Goal: Transaction & Acquisition: Book appointment/travel/reservation

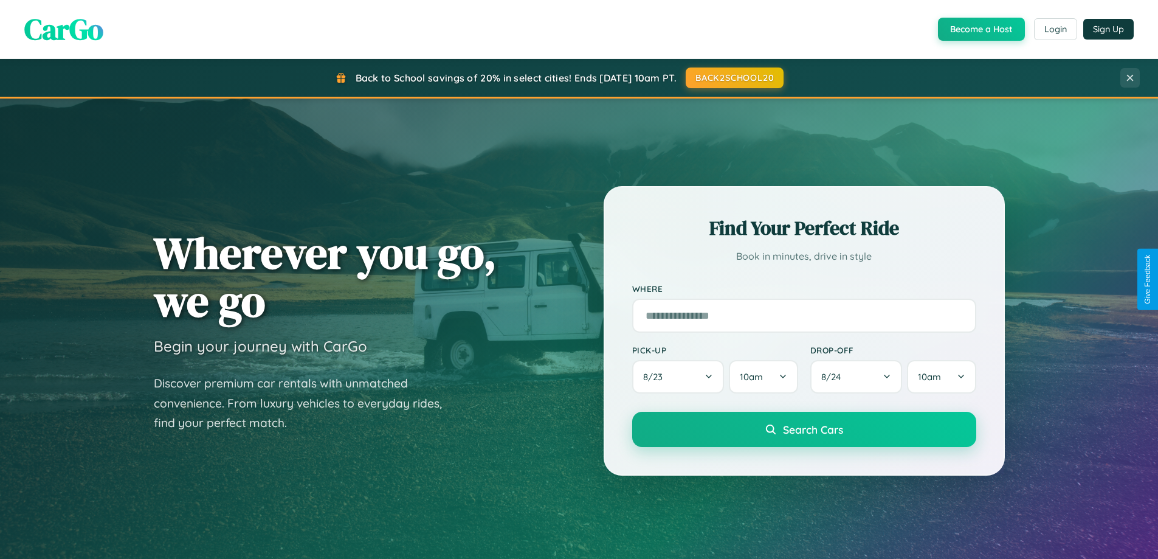
scroll to position [36, 0]
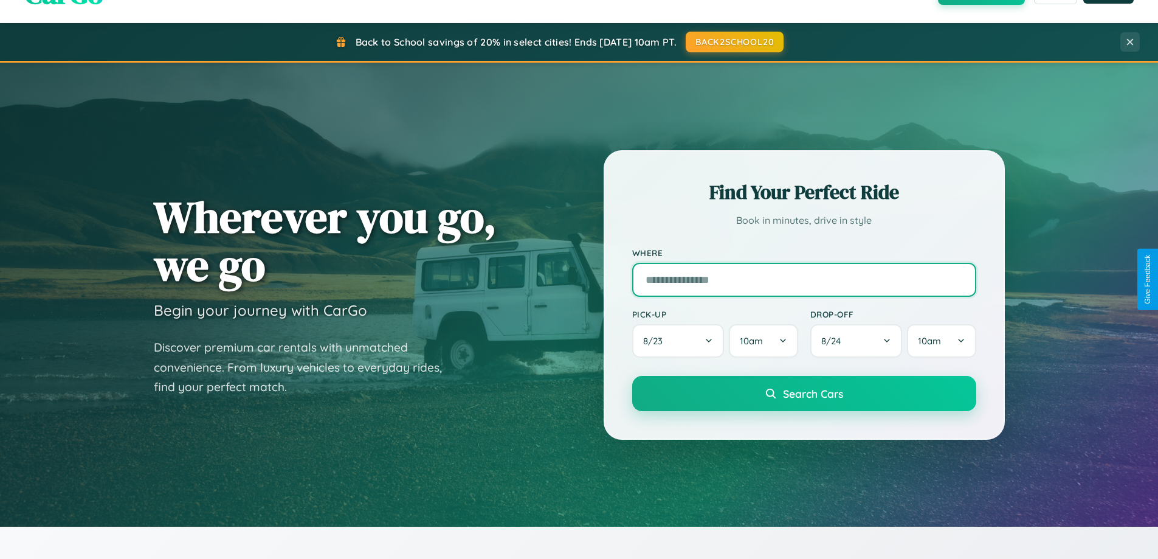
click at [804, 279] on input "text" at bounding box center [804, 280] width 344 height 34
type input "**********"
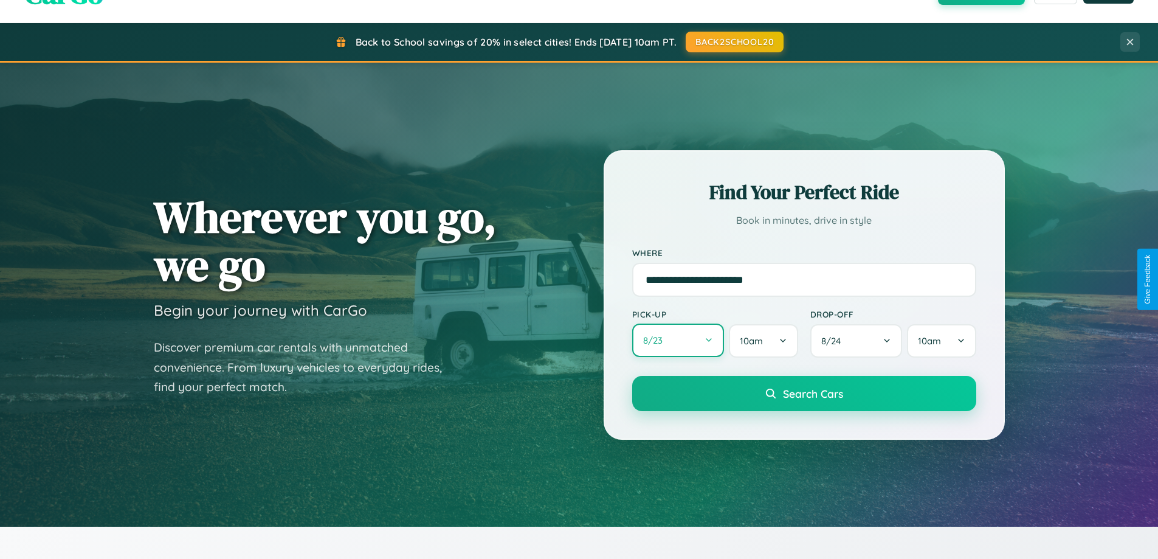
click at [678, 341] on button "8 / 23" at bounding box center [678, 339] width 92 height 33
select select "*"
select select "****"
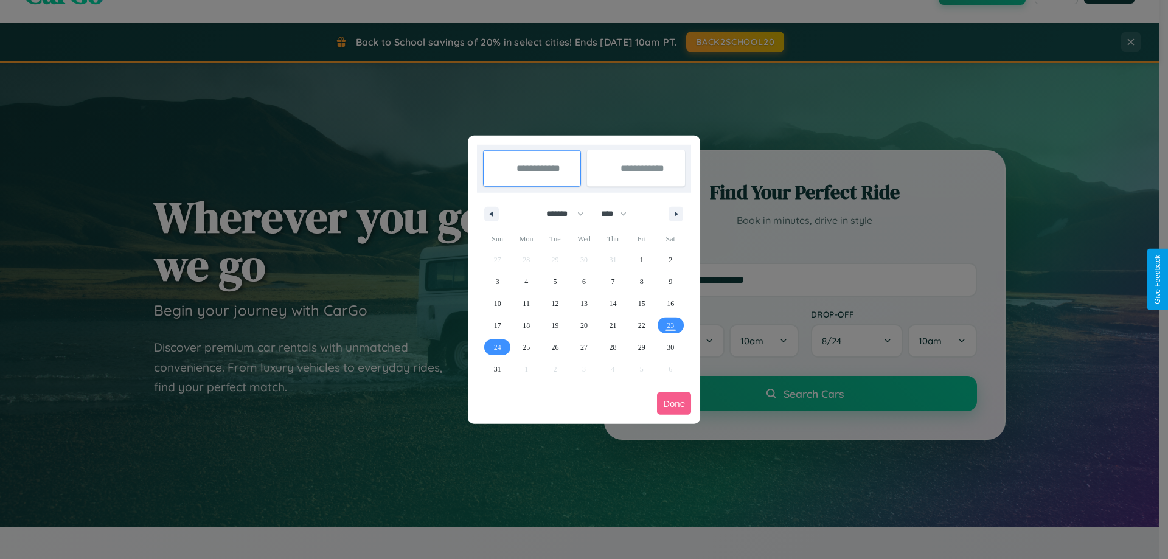
drag, startPoint x: 559, startPoint y: 213, endPoint x: 584, endPoint y: 244, distance: 38.9
click at [559, 213] on select "******* ******** ***** ***** *** **** **** ****** ********* ******* ******** **…" at bounding box center [563, 214] width 52 height 20
select select "*"
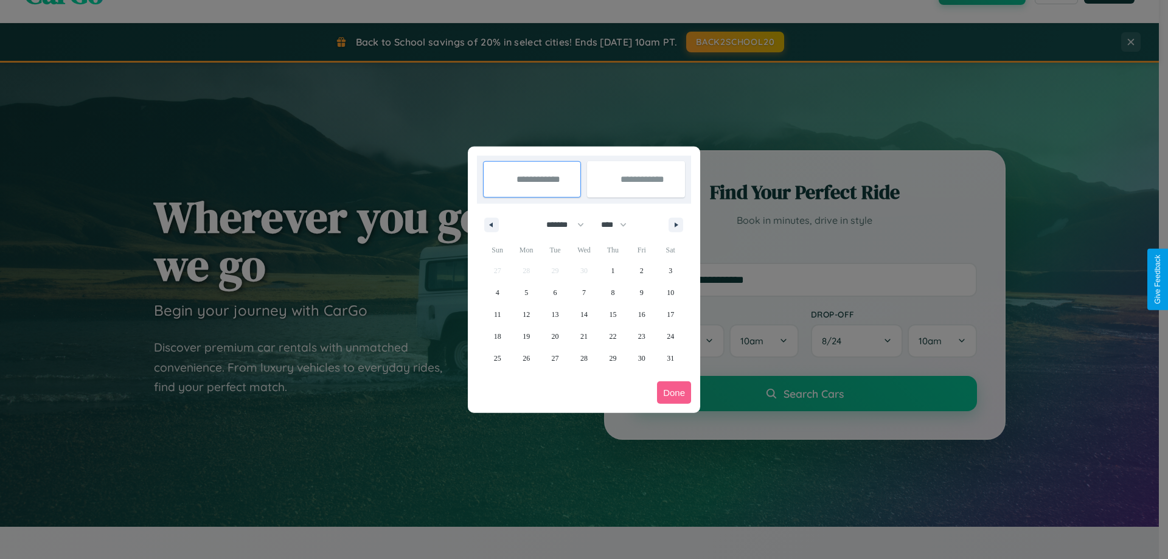
drag, startPoint x: 619, startPoint y: 224, endPoint x: 584, endPoint y: 244, distance: 40.3
click at [619, 224] on select "**** **** **** **** **** **** **** **** **** **** **** **** **** **** **** ****…" at bounding box center [613, 225] width 36 height 20
select select "****"
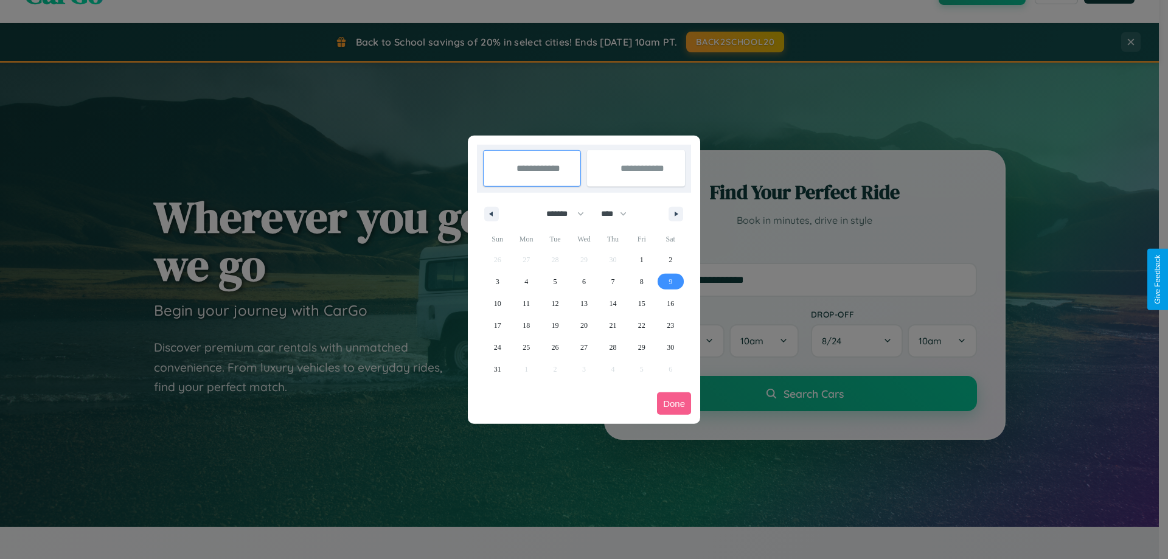
click at [670, 281] on span "9" at bounding box center [670, 282] width 4 height 22
type input "**********"
click at [641, 303] on span "15" at bounding box center [641, 303] width 7 height 22
type input "**********"
click at [674, 403] on button "Done" at bounding box center [674, 403] width 34 height 22
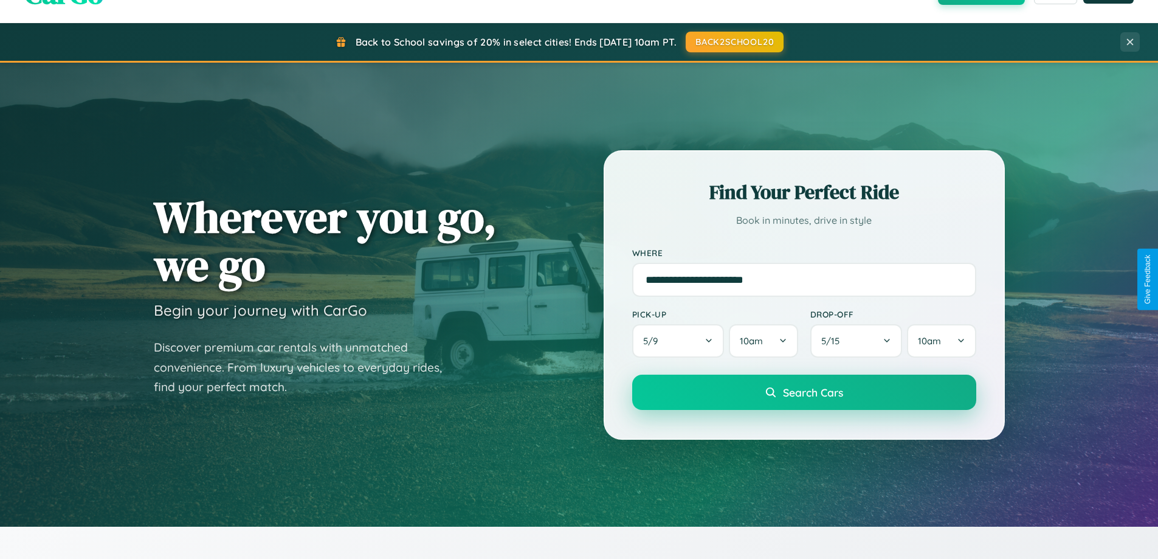
click at [804, 392] on span "Search Cars" at bounding box center [813, 392] width 60 height 13
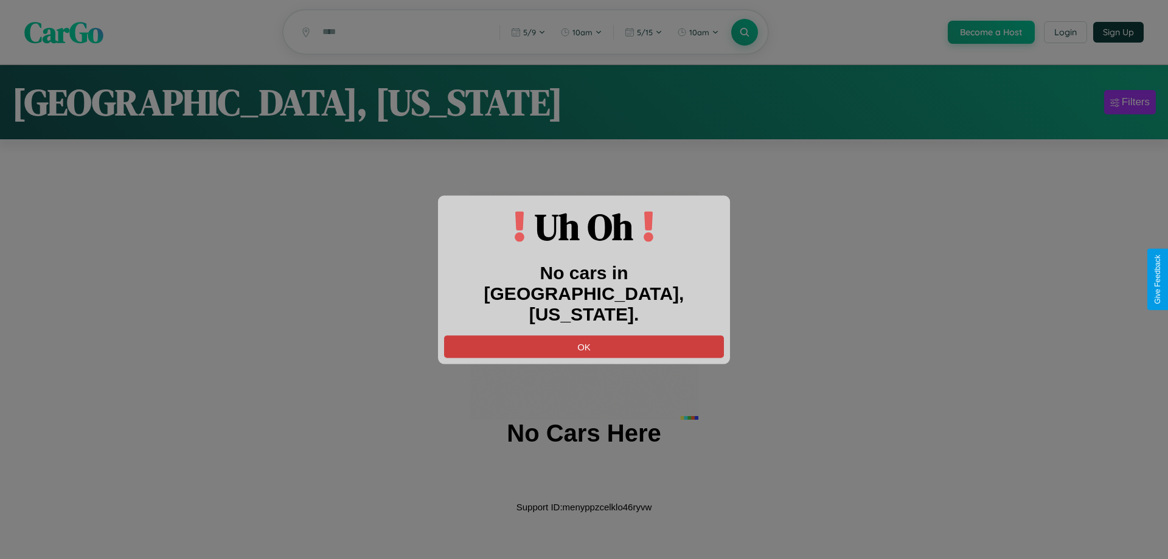
click at [584, 336] on button "OK" at bounding box center [584, 346] width 280 height 22
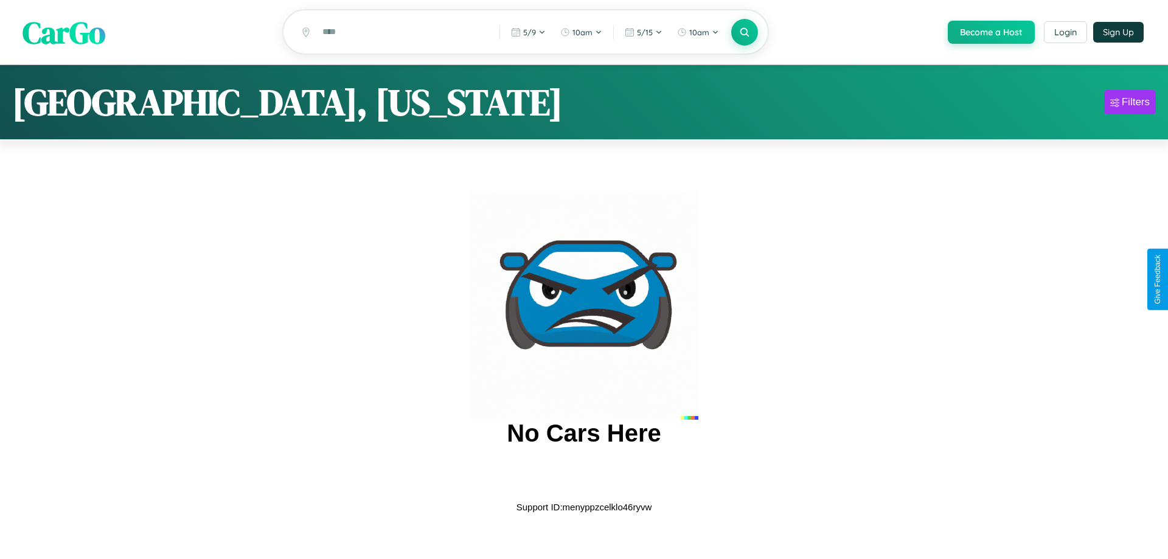
click at [64, 33] on span "CarGo" at bounding box center [63, 32] width 83 height 42
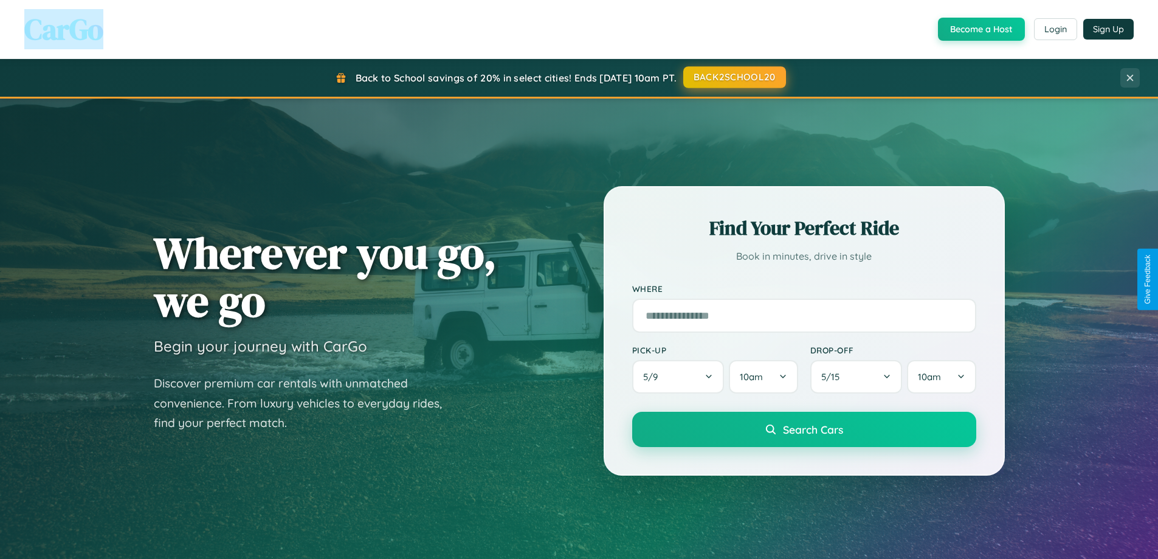
click at [734, 78] on button "BACK2SCHOOL20" at bounding box center [734, 77] width 103 height 22
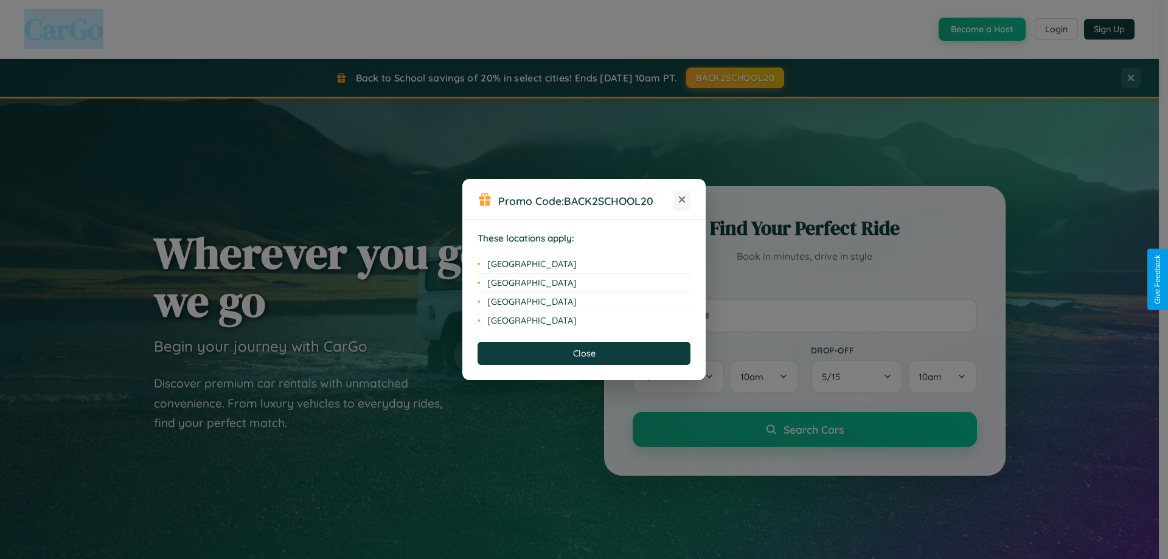
click at [682, 200] on icon at bounding box center [682, 199] width 7 height 7
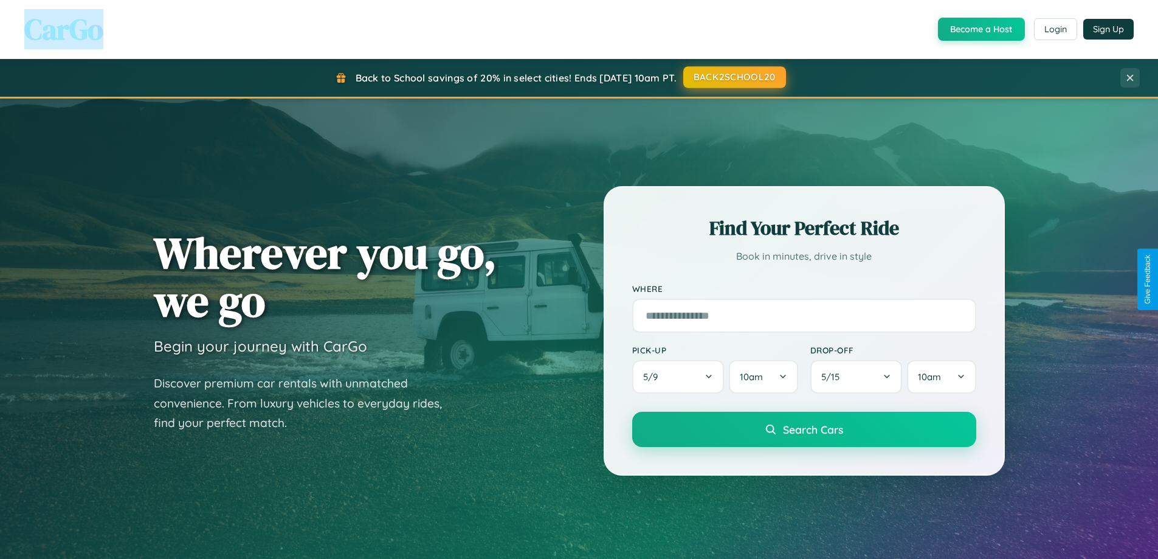
click at [734, 77] on button "BACK2SCHOOL20" at bounding box center [734, 77] width 103 height 22
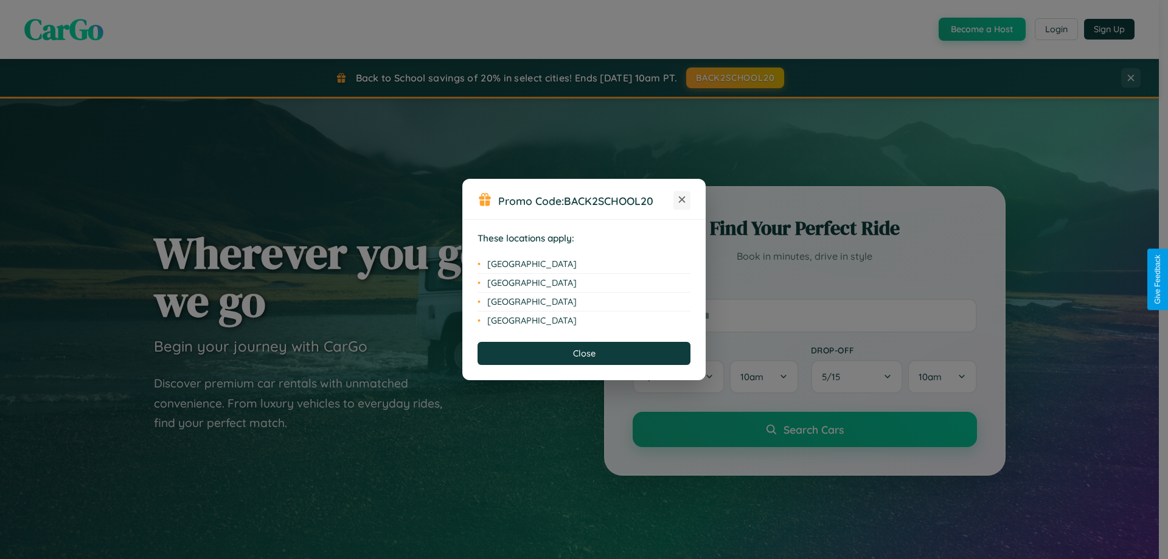
click at [682, 200] on icon at bounding box center [682, 199] width 7 height 7
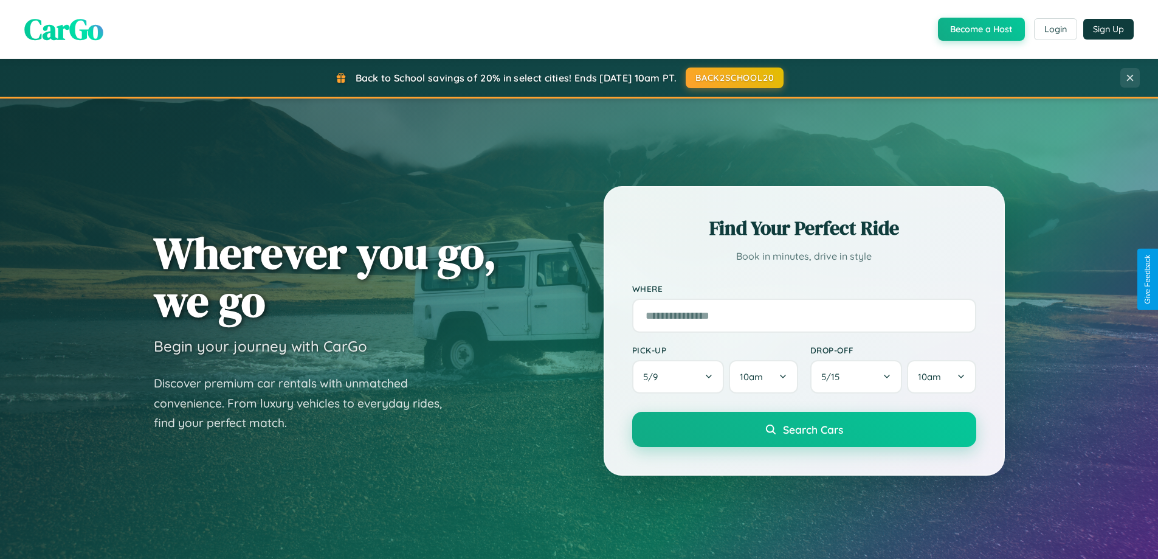
scroll to position [36, 0]
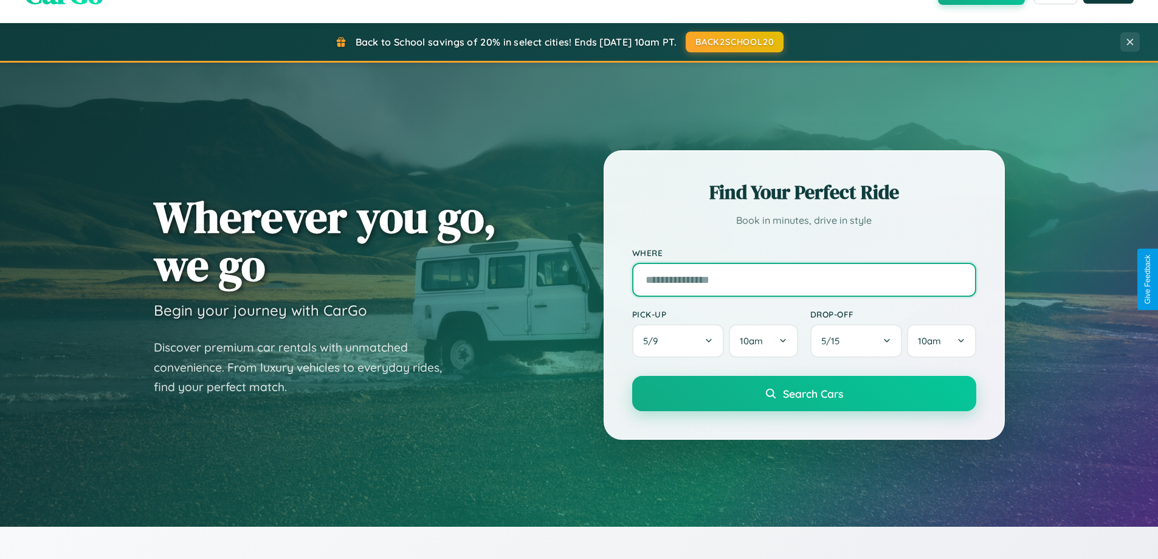
click at [804, 279] on input "text" at bounding box center [804, 280] width 344 height 34
type input "******"
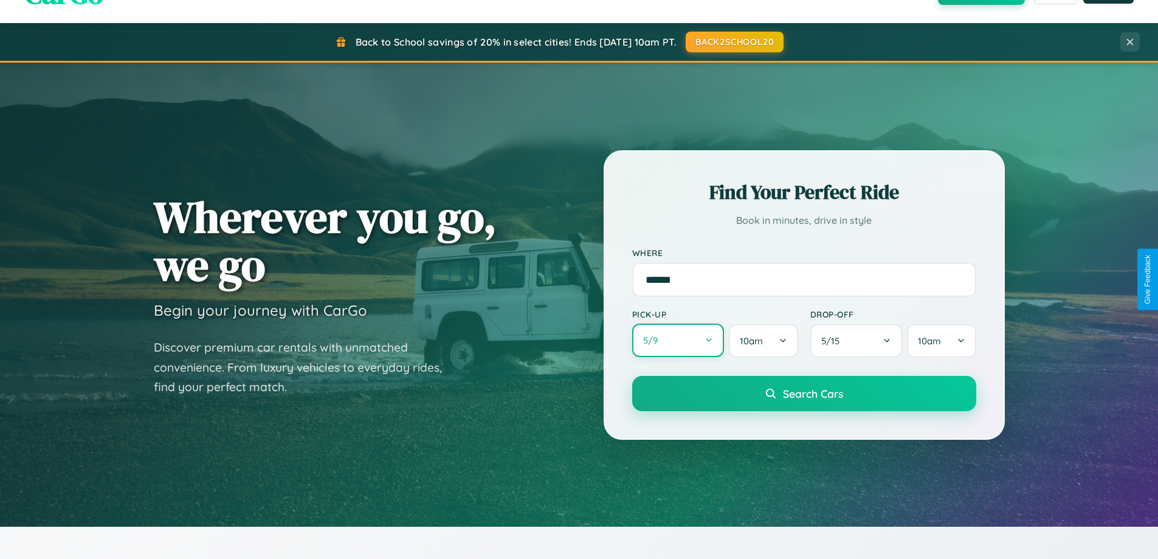
click at [678, 341] on button "5 / 9" at bounding box center [678, 339] width 92 height 33
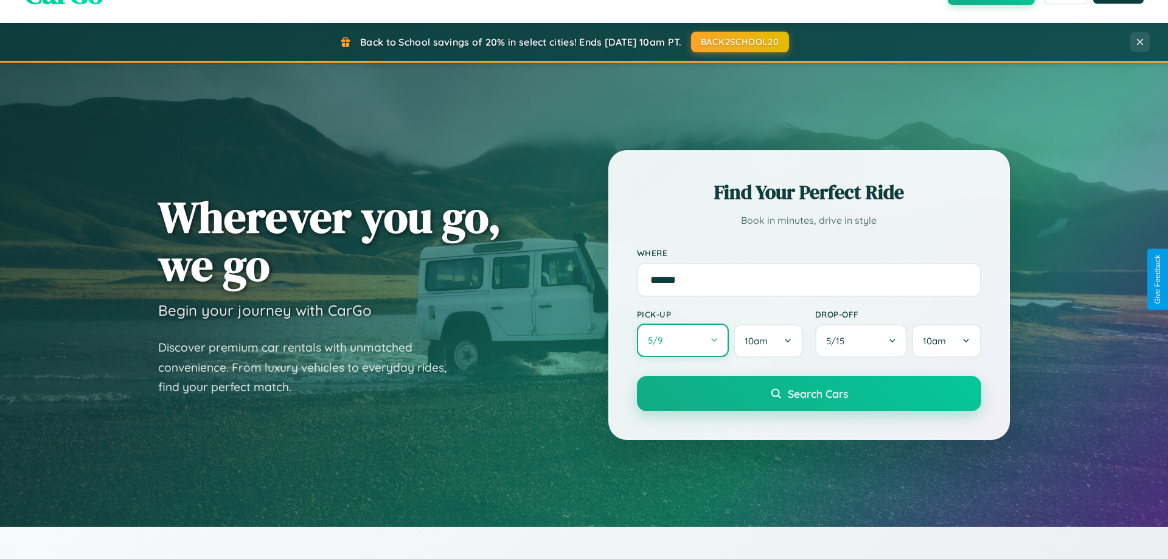
select select "*"
select select "****"
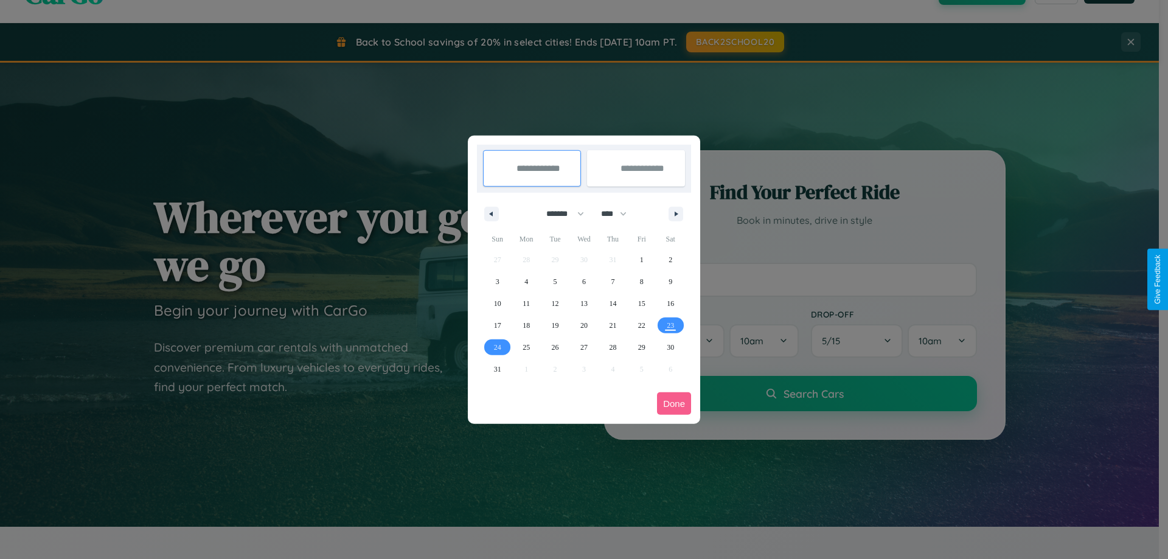
drag, startPoint x: 559, startPoint y: 213, endPoint x: 584, endPoint y: 244, distance: 38.9
click at [559, 213] on select "******* ******** ***** ***** *** **** **** ****** ********* ******* ******** **…" at bounding box center [563, 214] width 52 height 20
select select "*"
click at [619, 213] on select "**** **** **** **** **** **** **** **** **** **** **** **** **** **** **** ****…" at bounding box center [613, 214] width 36 height 20
select select "****"
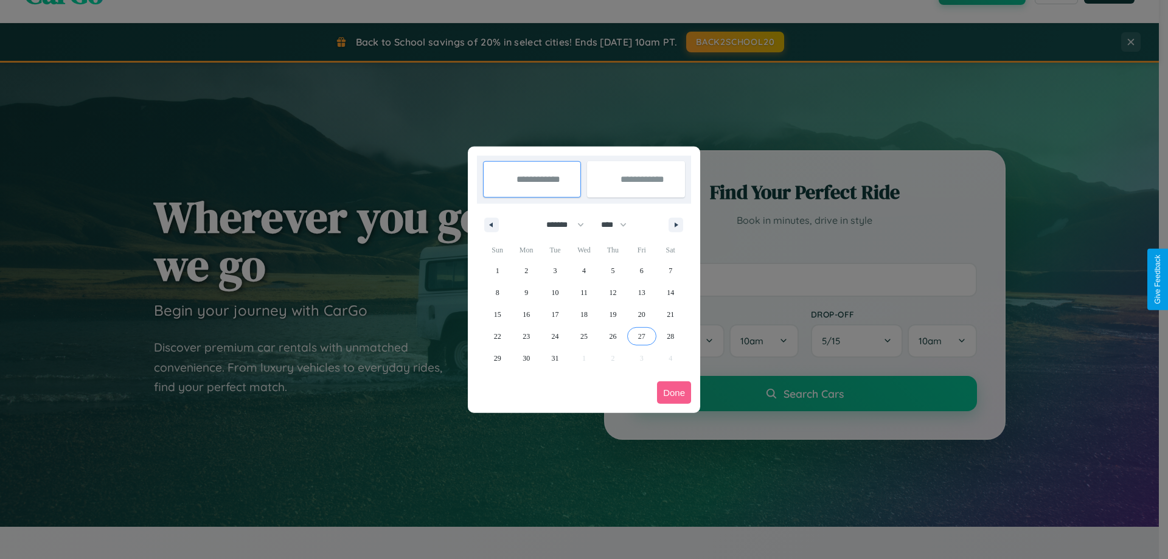
click at [641, 336] on span "27" at bounding box center [641, 336] width 7 height 22
type input "**********"
click at [526, 358] on span "30" at bounding box center [525, 358] width 7 height 22
type input "**********"
click at [674, 392] on button "Done" at bounding box center [674, 392] width 34 height 22
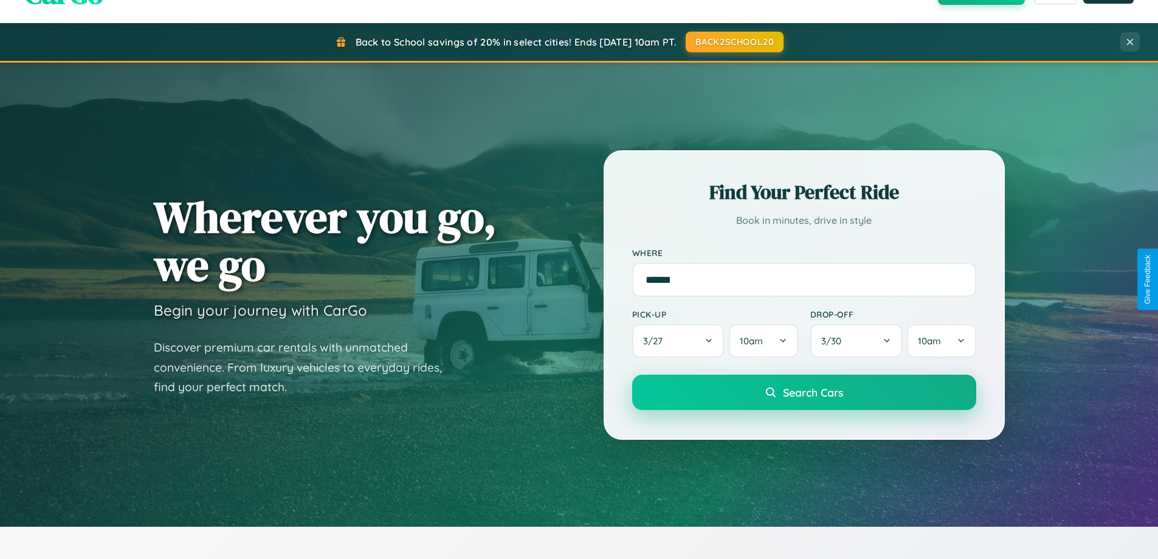
click at [804, 392] on span "Search Cars" at bounding box center [813, 392] width 60 height 13
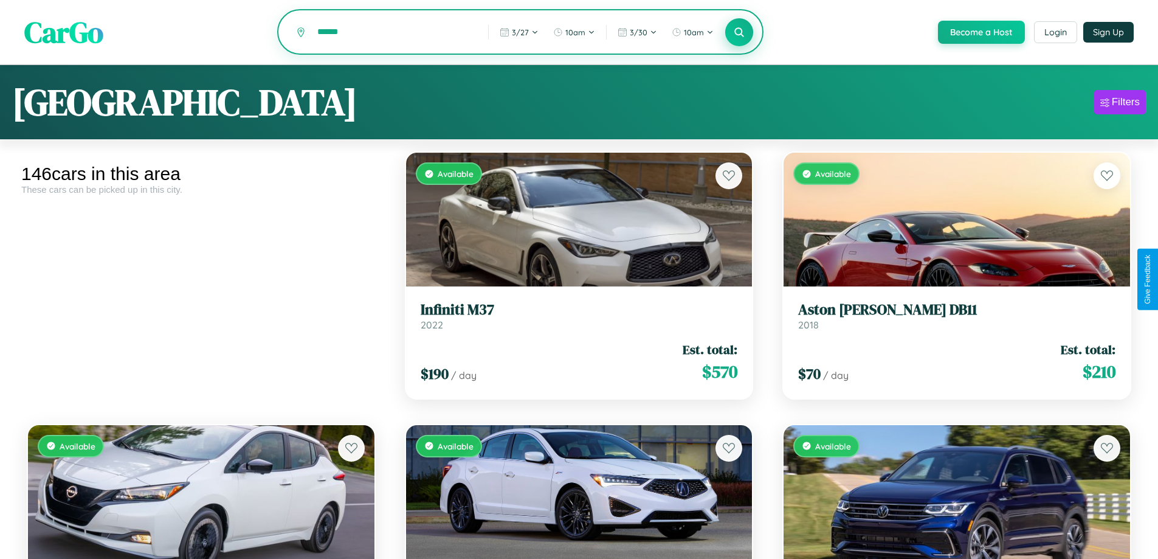
type input "******"
click at [739, 33] on icon at bounding box center [740, 32] width 12 height 12
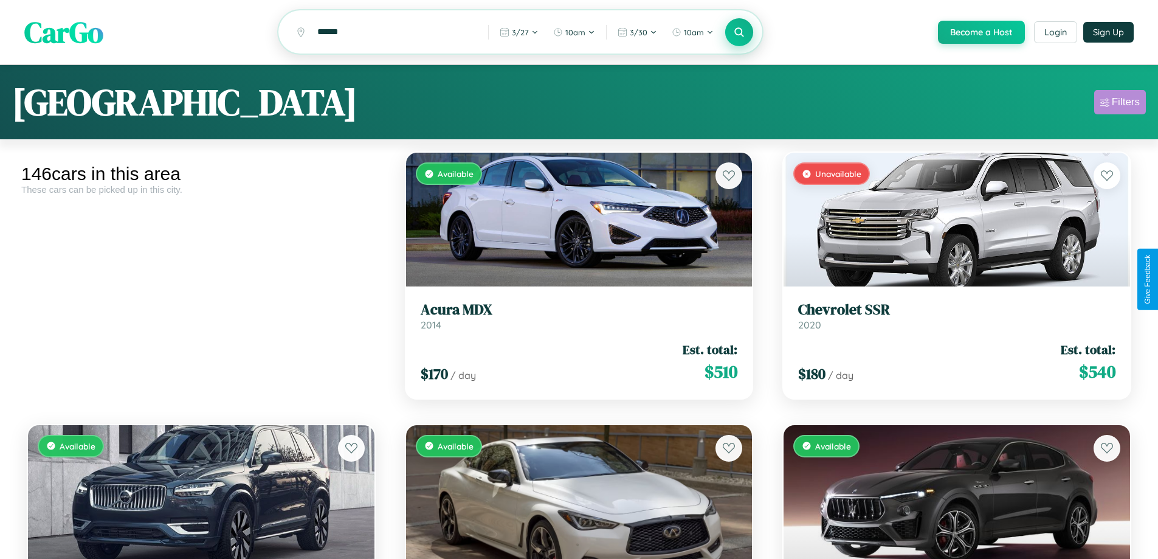
click at [1120, 104] on div "Filters" at bounding box center [1126, 102] width 28 height 12
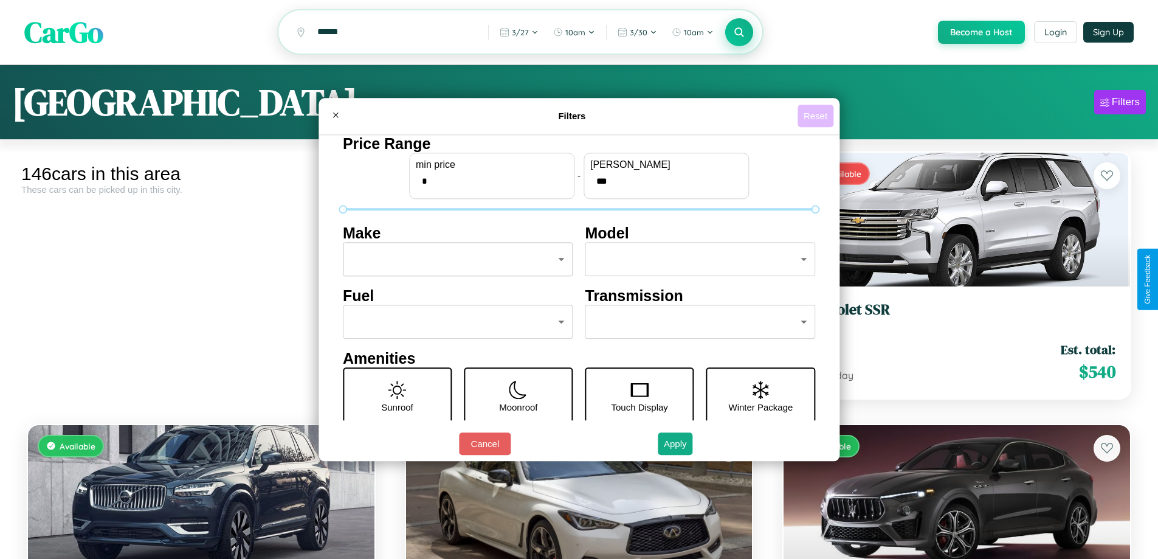
click at [817, 116] on button "Reset" at bounding box center [816, 116] width 36 height 22
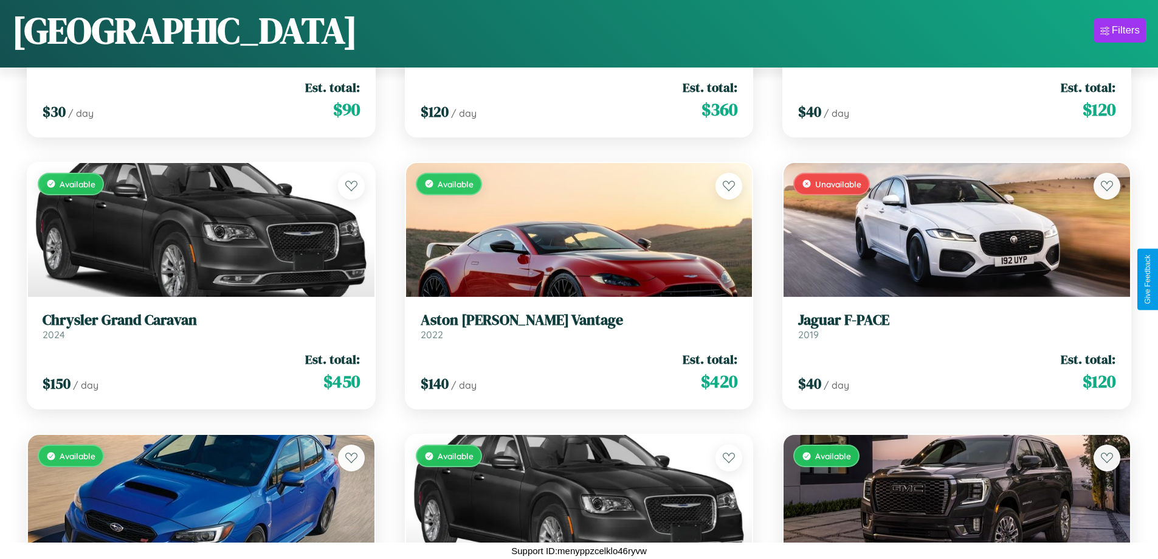
scroll to position [5889, 0]
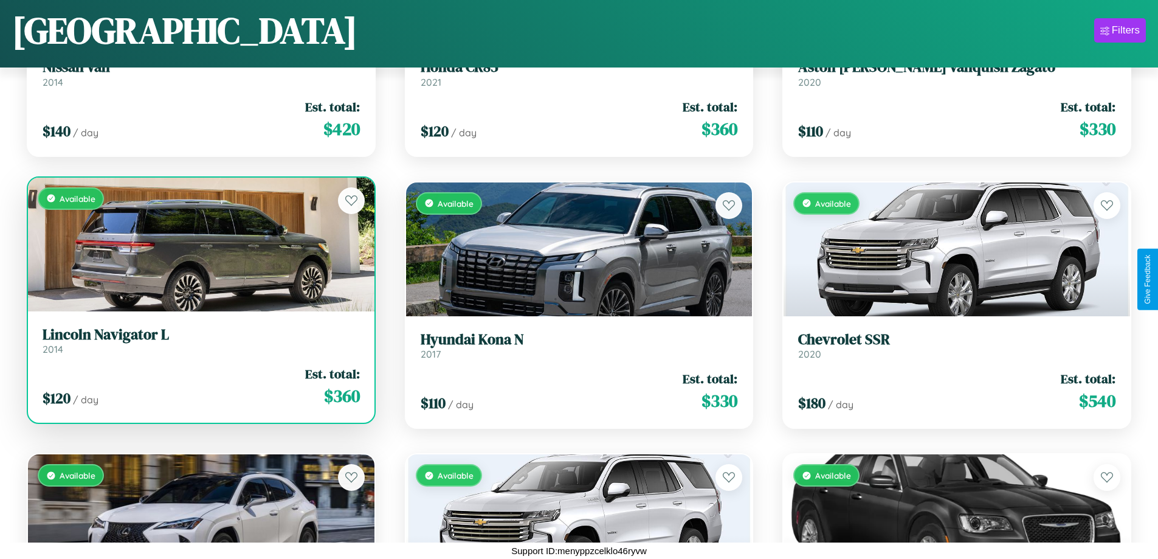
click at [199, 341] on h3 "Lincoln Navigator L" at bounding box center [201, 335] width 317 height 18
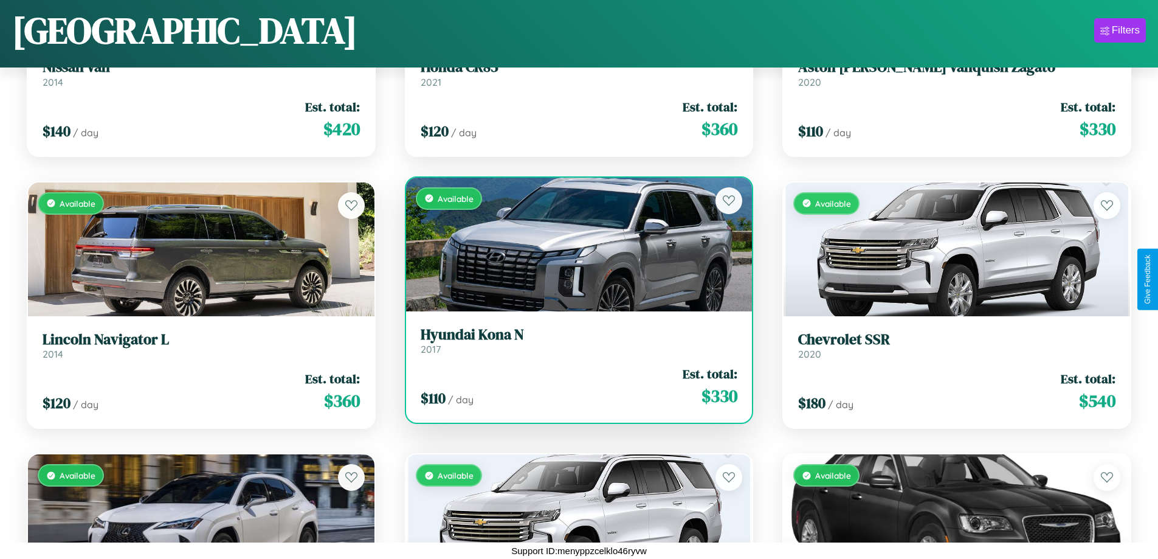
scroll to position [10790, 0]
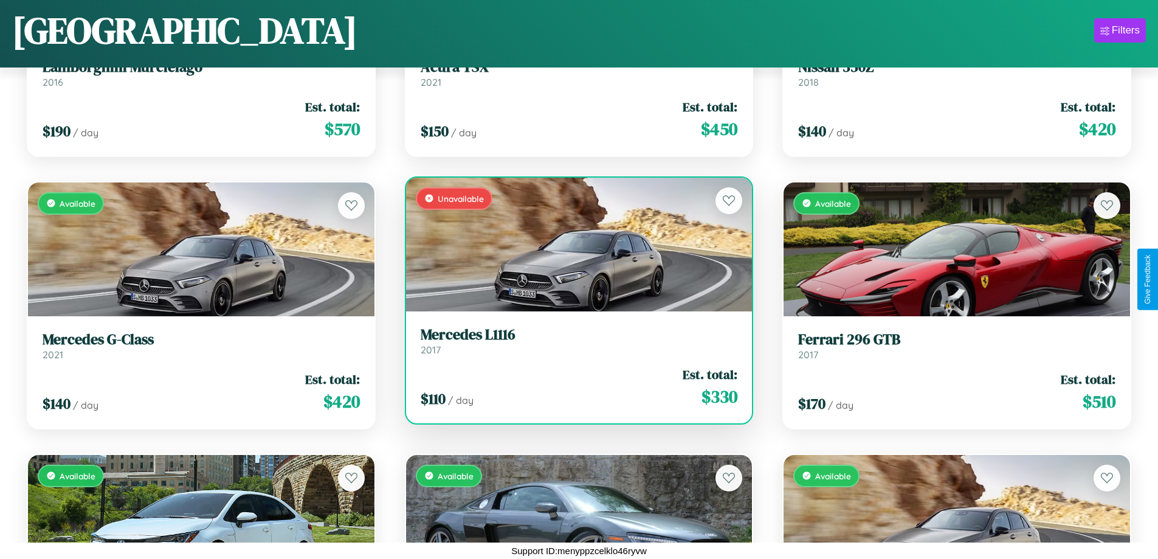
click at [574, 341] on h3 "Mercedes L1116" at bounding box center [579, 335] width 317 height 18
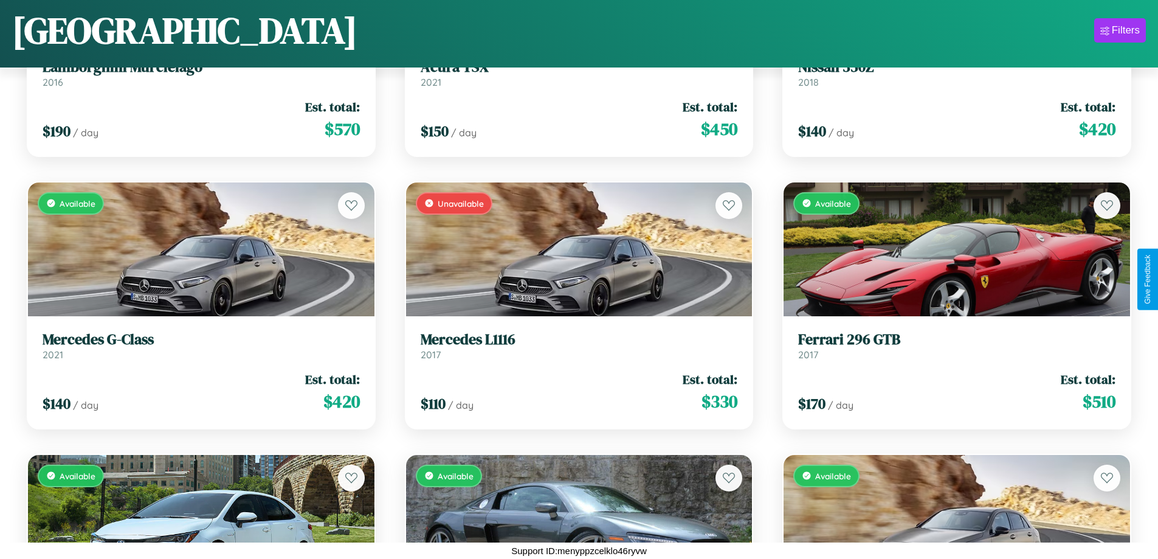
scroll to position [10246, 0]
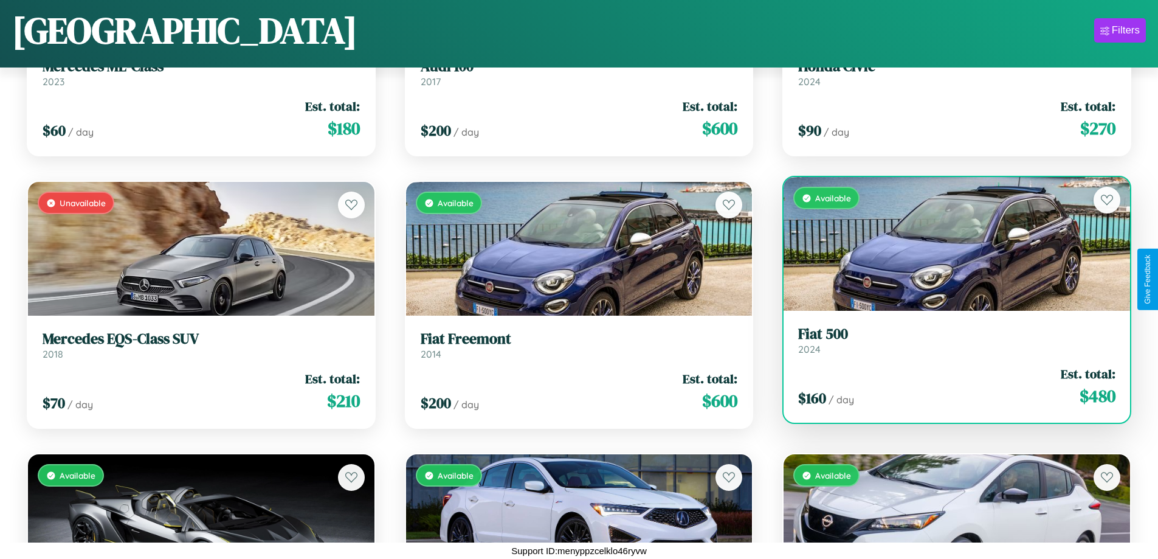
click at [949, 345] on link "Fiat 500 2024" at bounding box center [956, 340] width 317 height 30
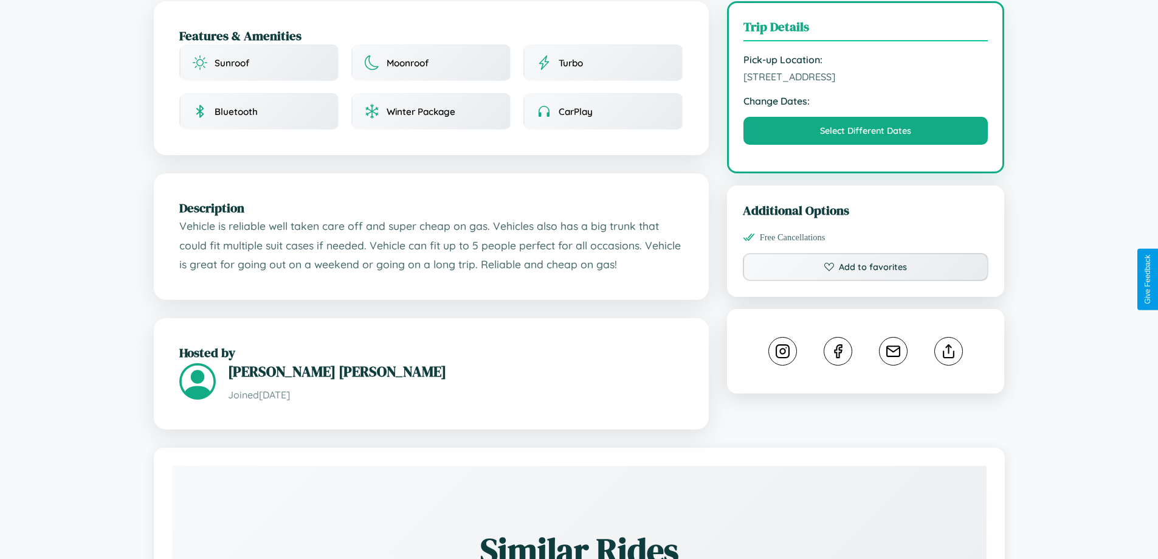
scroll to position [400, 0]
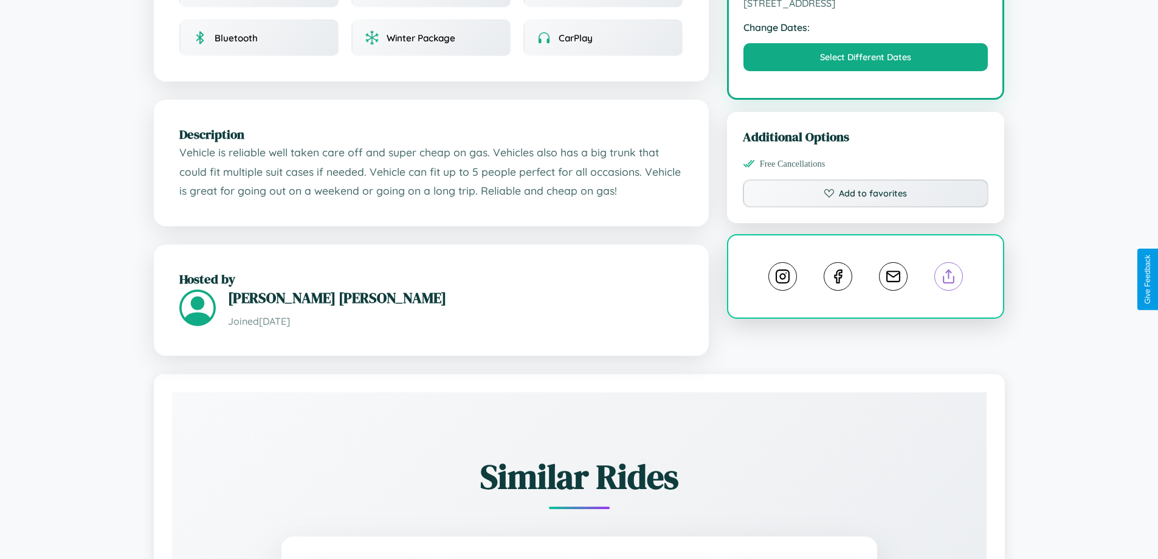
click at [949, 279] on line at bounding box center [949, 274] width 0 height 9
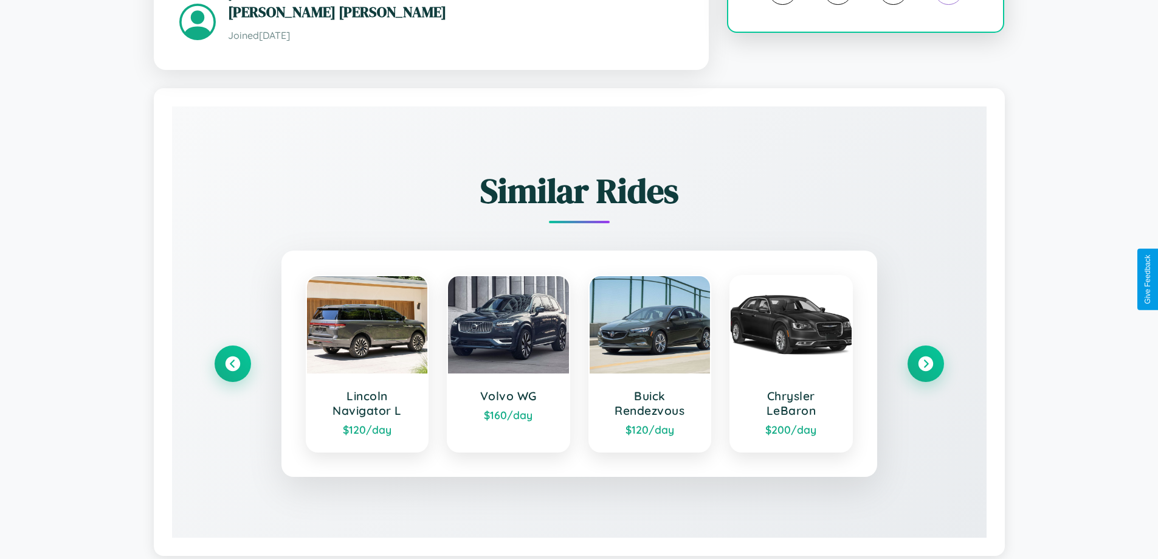
scroll to position [713, 0]
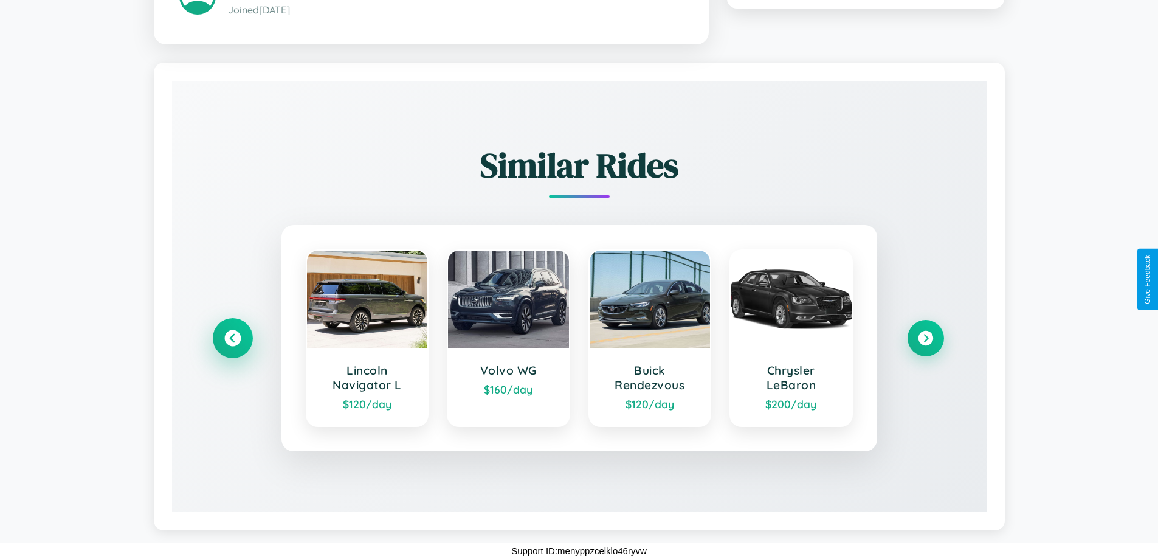
click at [232, 337] on icon at bounding box center [232, 338] width 16 height 16
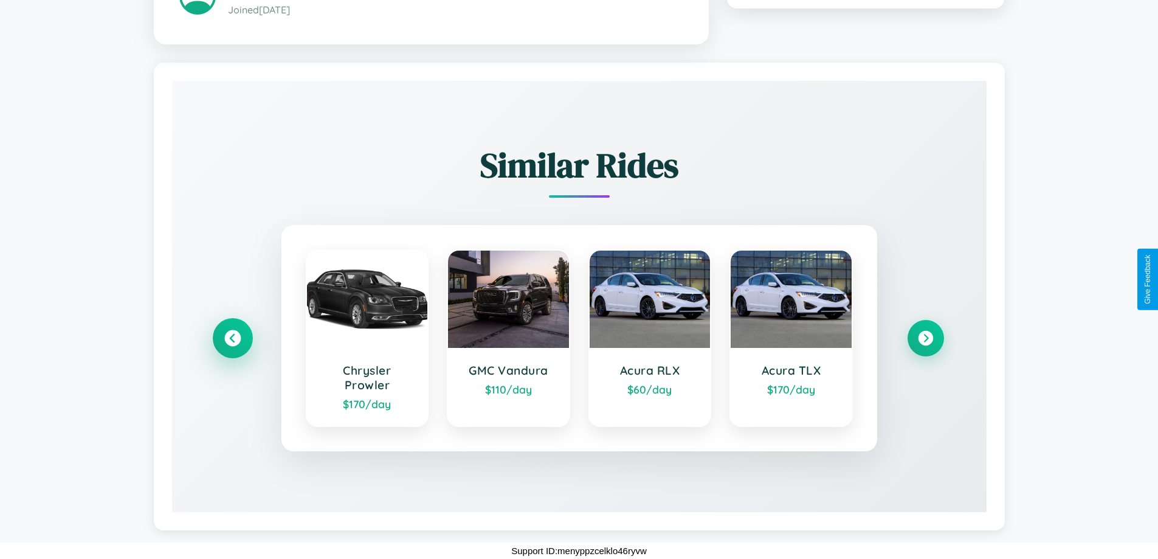
scroll to position [698, 0]
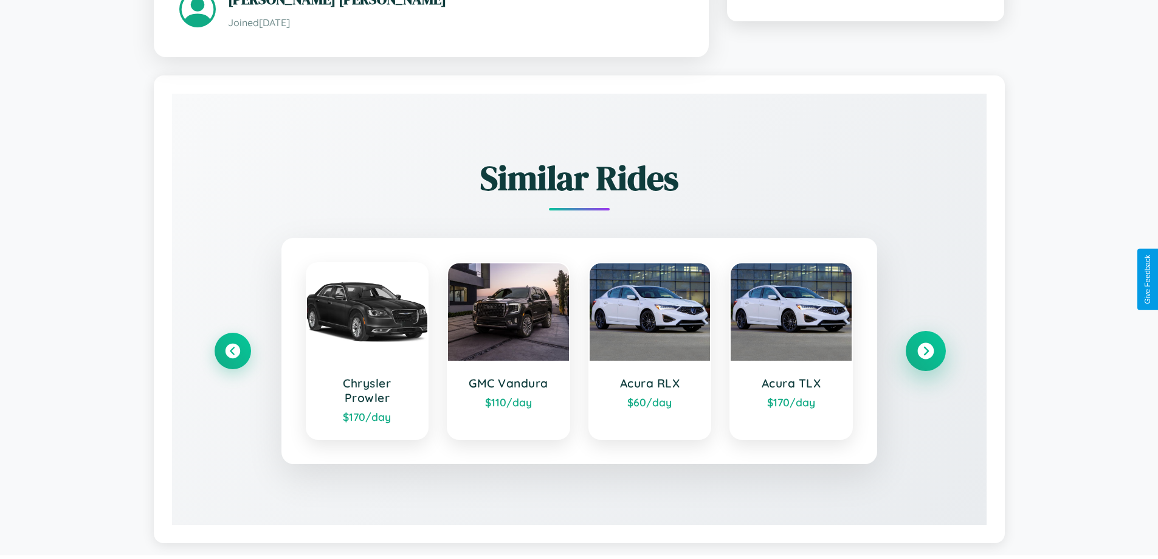
click at [925, 345] on icon at bounding box center [926, 350] width 16 height 16
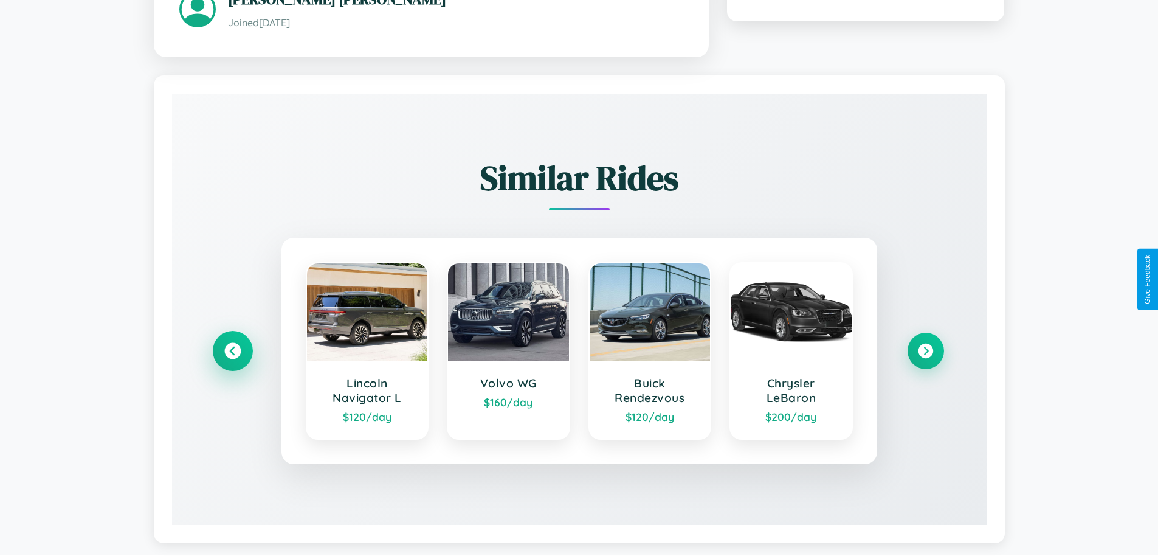
click at [232, 352] on icon at bounding box center [232, 350] width 16 height 16
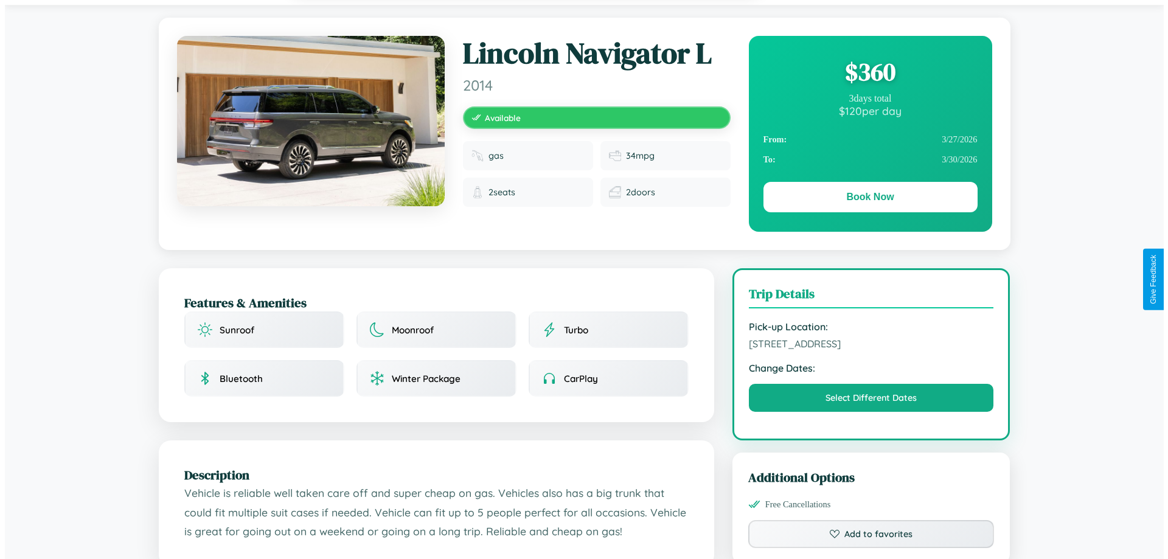
scroll to position [0, 0]
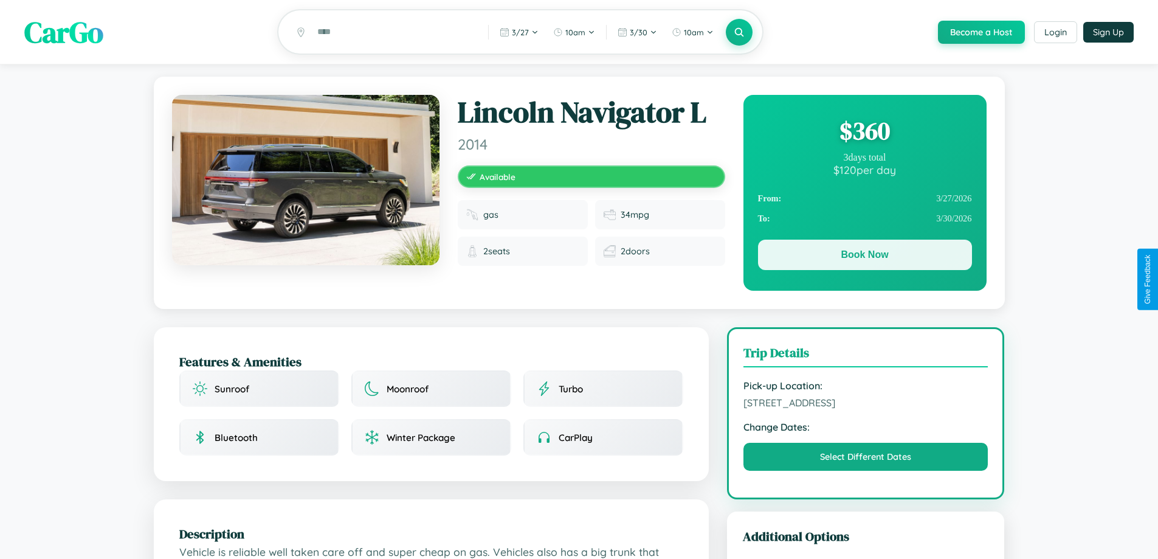
click at [865, 257] on button "Book Now" at bounding box center [865, 255] width 214 height 30
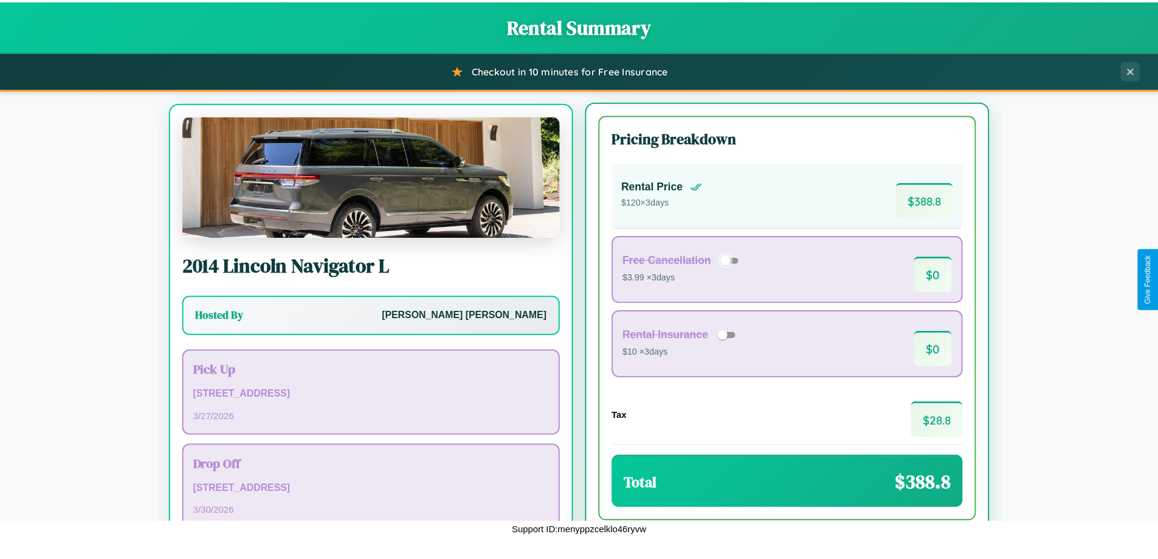
scroll to position [57, 0]
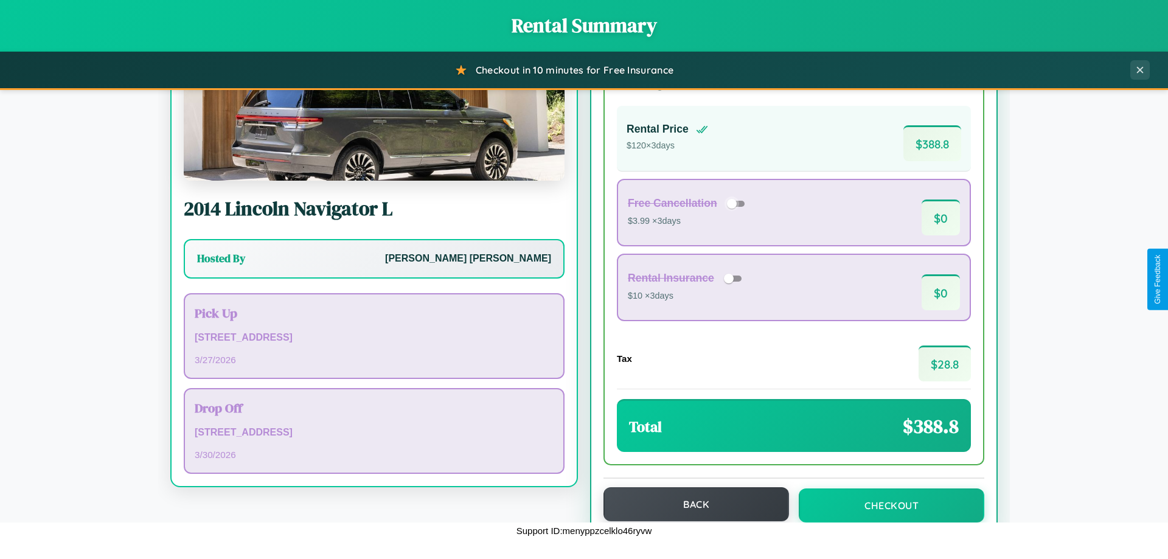
click at [690, 504] on button "Back" at bounding box center [695, 504] width 185 height 34
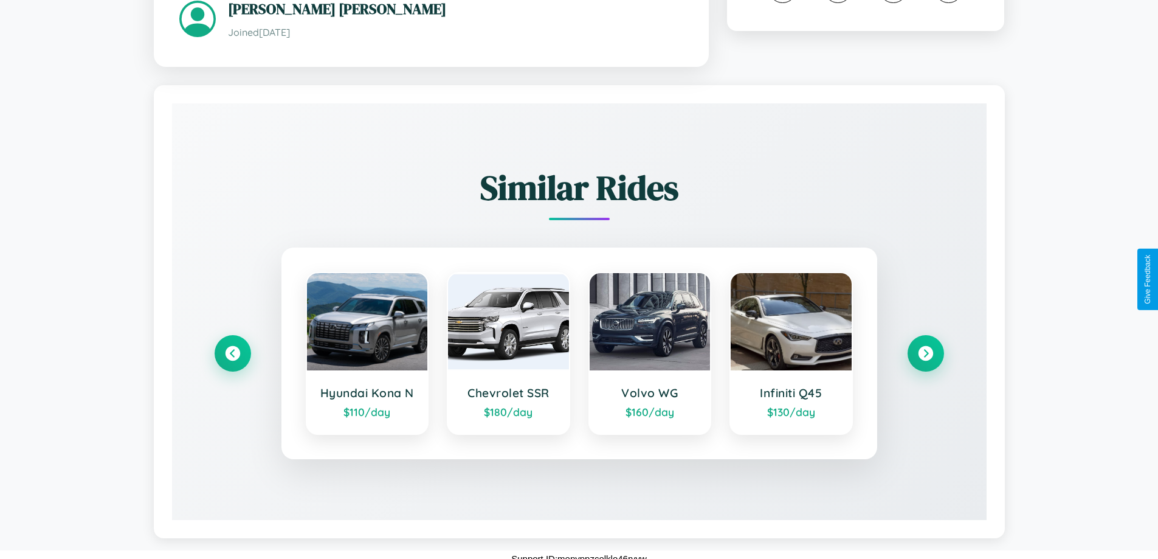
scroll to position [698, 0]
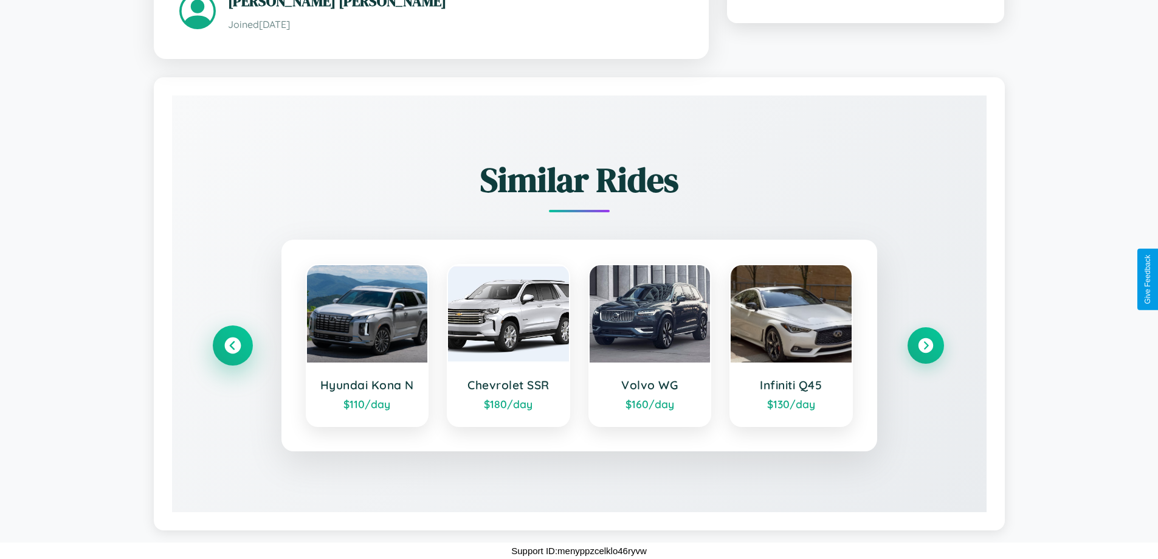
click at [232, 345] on icon at bounding box center [232, 345] width 16 height 16
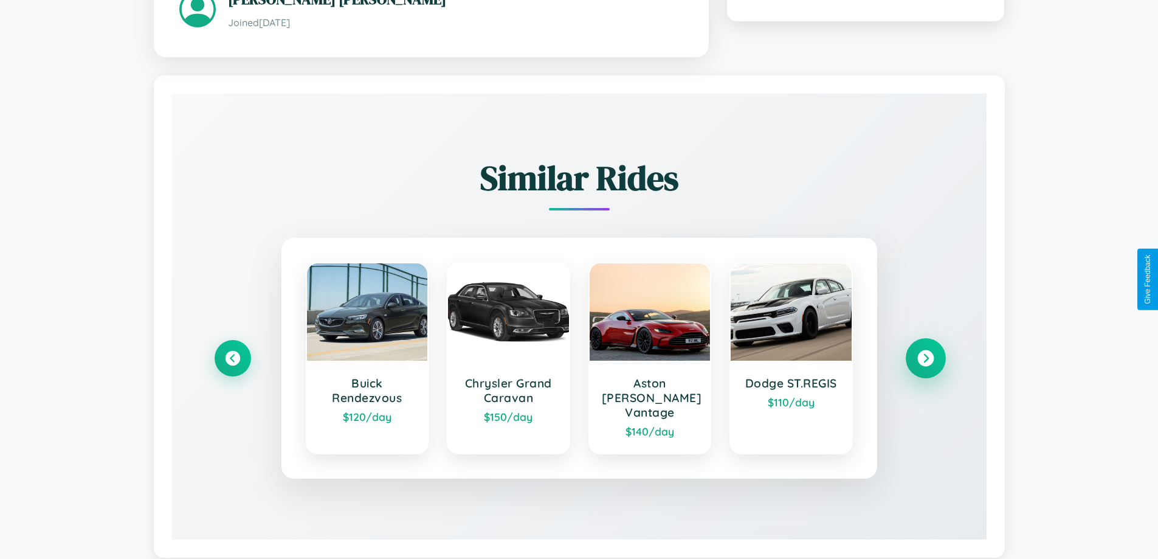
click at [925, 352] on icon at bounding box center [926, 358] width 16 height 16
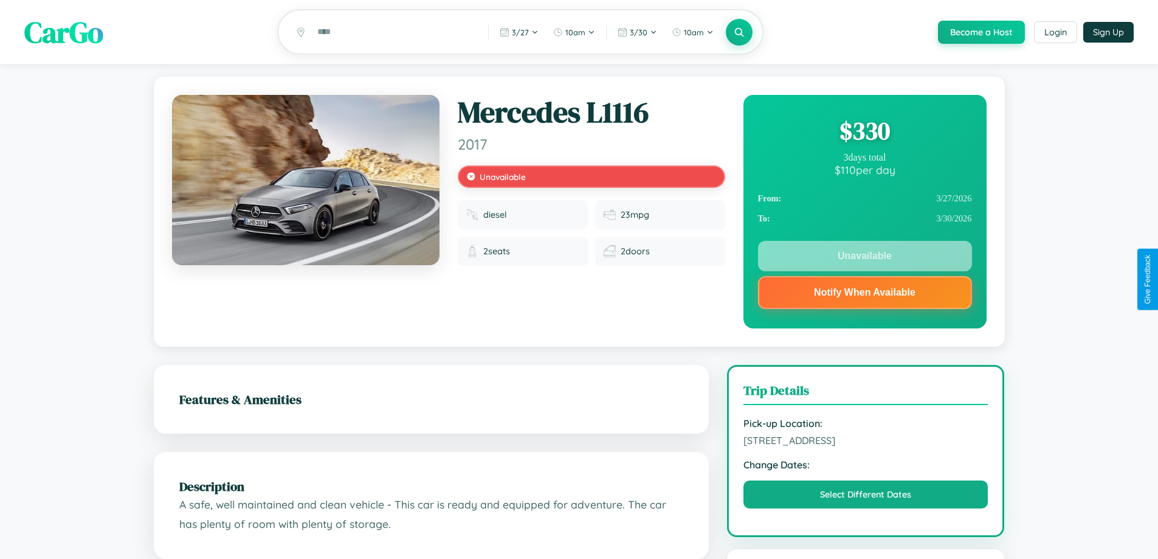
click at [865, 133] on div "$ 330" at bounding box center [865, 130] width 214 height 33
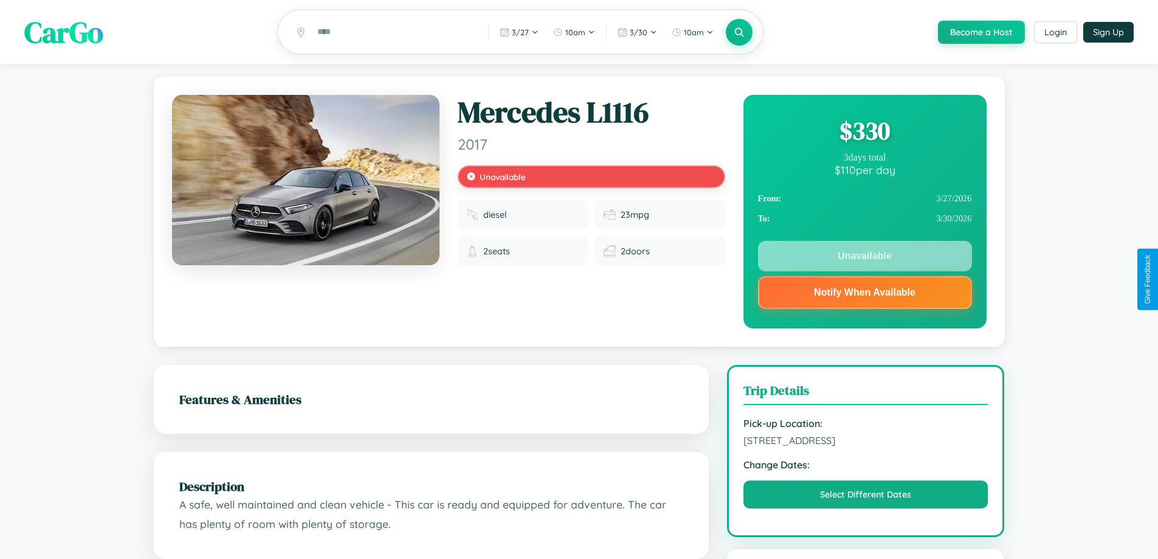
click at [865, 133] on div "$ 330" at bounding box center [865, 130] width 214 height 33
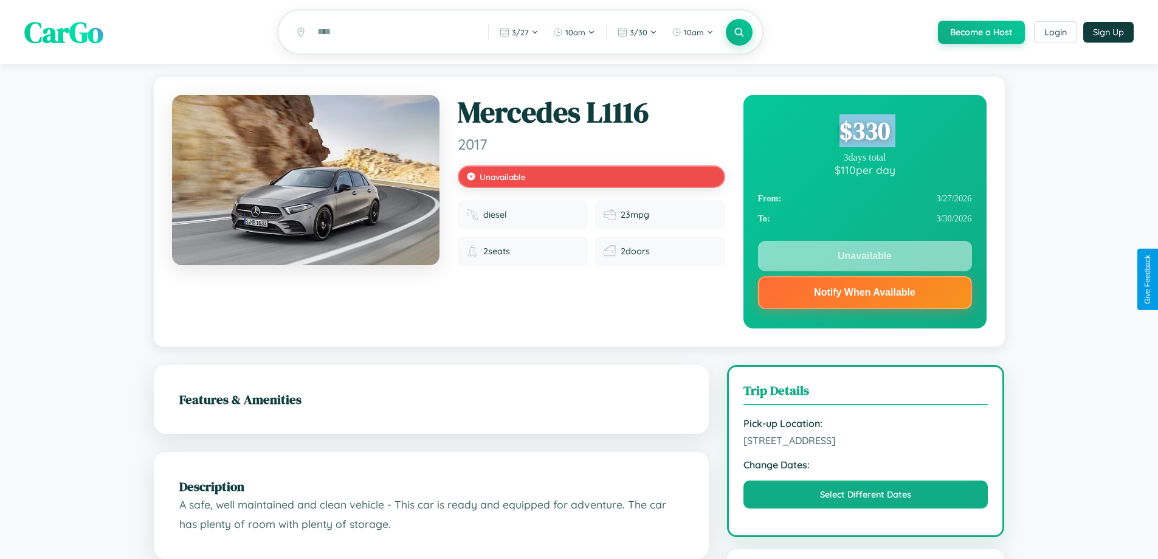
click at [865, 133] on div "$ 330" at bounding box center [865, 130] width 214 height 33
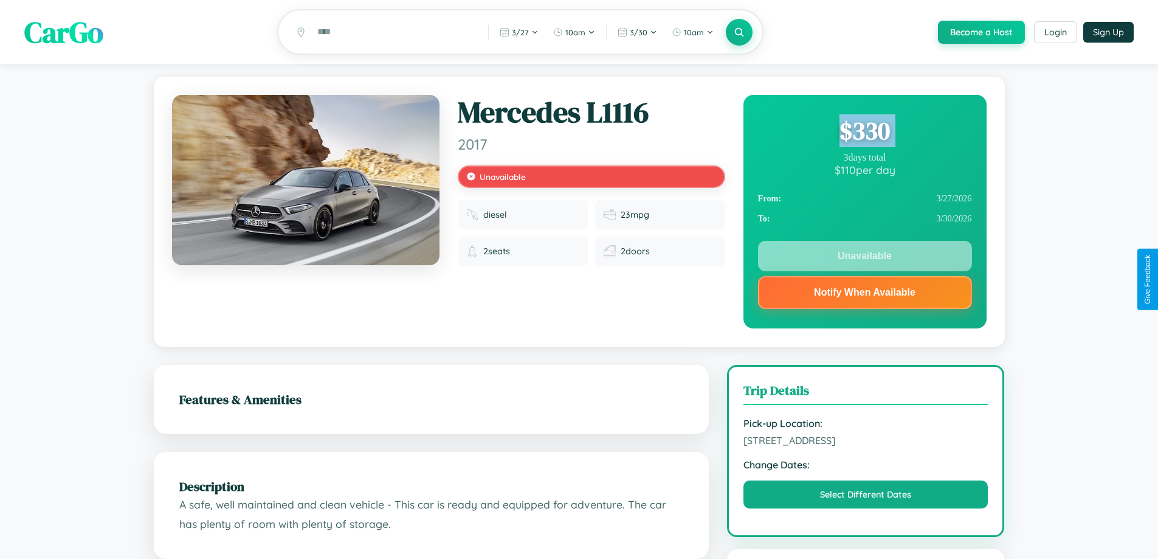
click at [865, 133] on div "$ 330" at bounding box center [865, 130] width 214 height 33
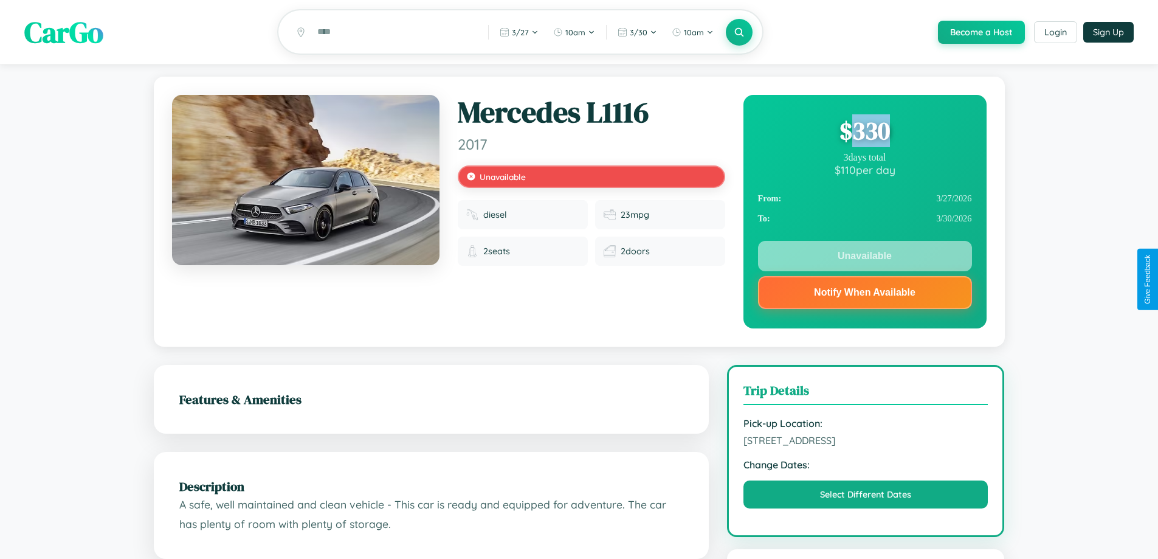
click at [865, 133] on div "$ 330" at bounding box center [865, 130] width 214 height 33
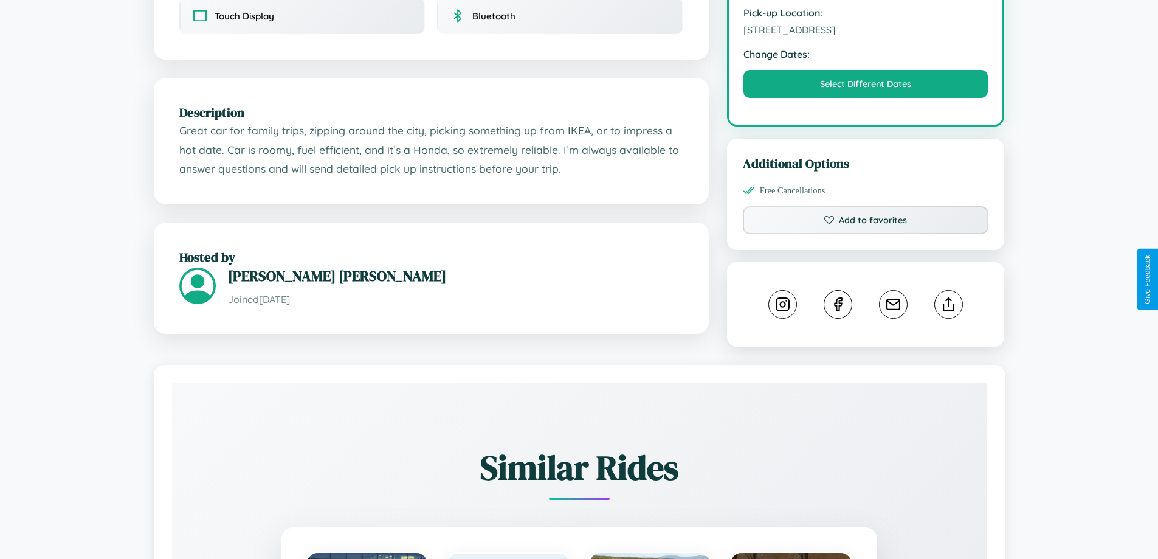
scroll to position [400, 0]
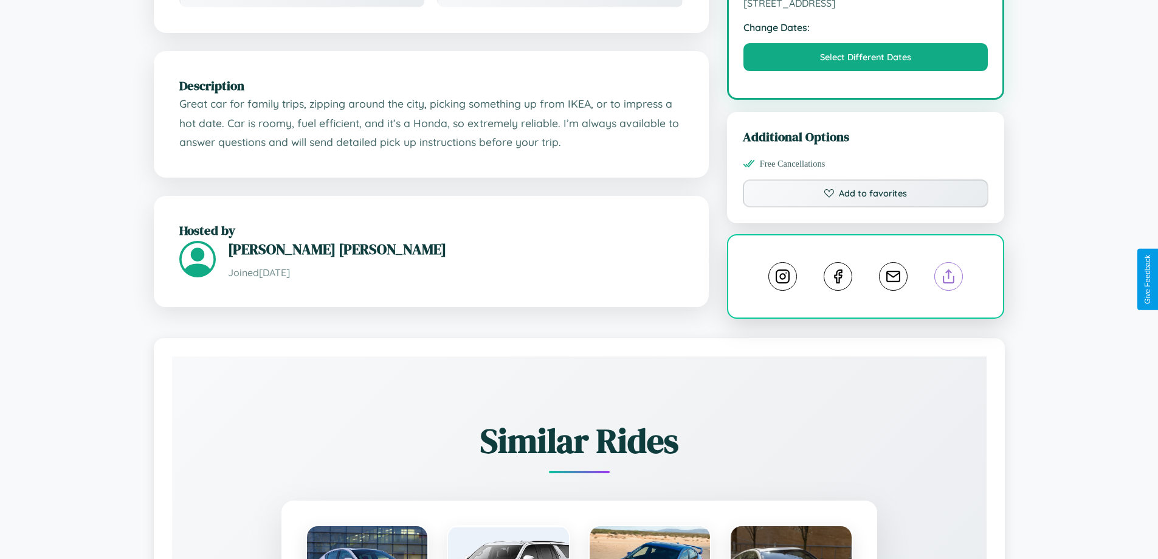
click at [949, 279] on line at bounding box center [949, 274] width 0 height 9
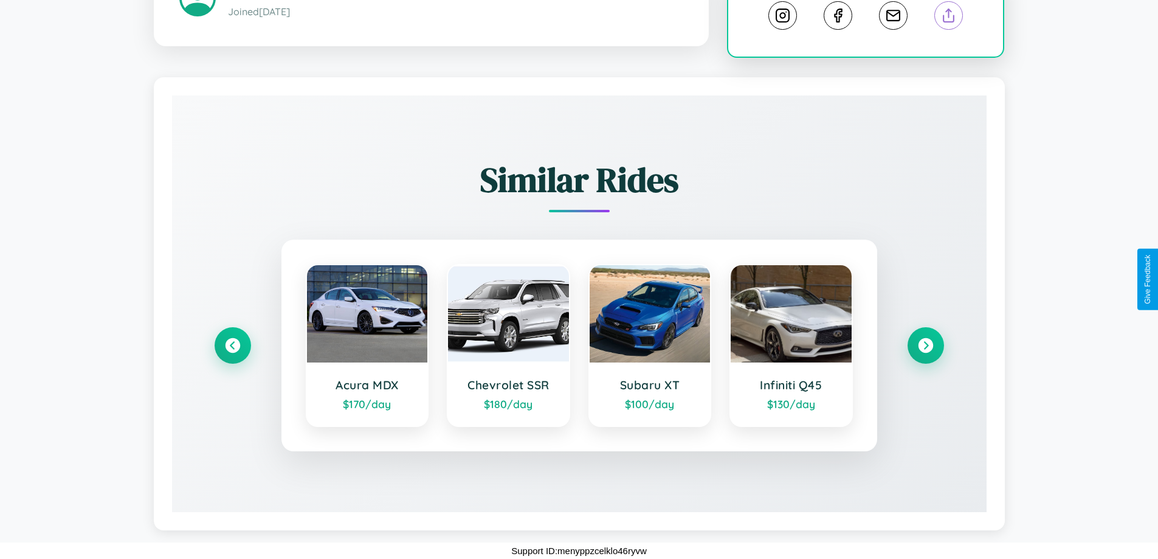
scroll to position [662, 0]
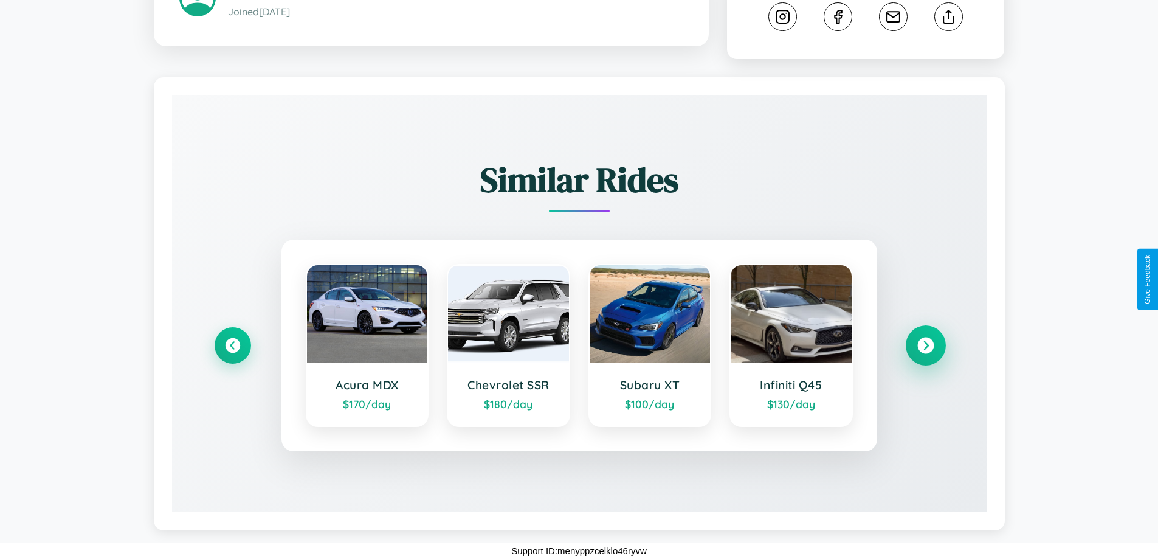
click at [925, 345] on icon at bounding box center [926, 345] width 16 height 16
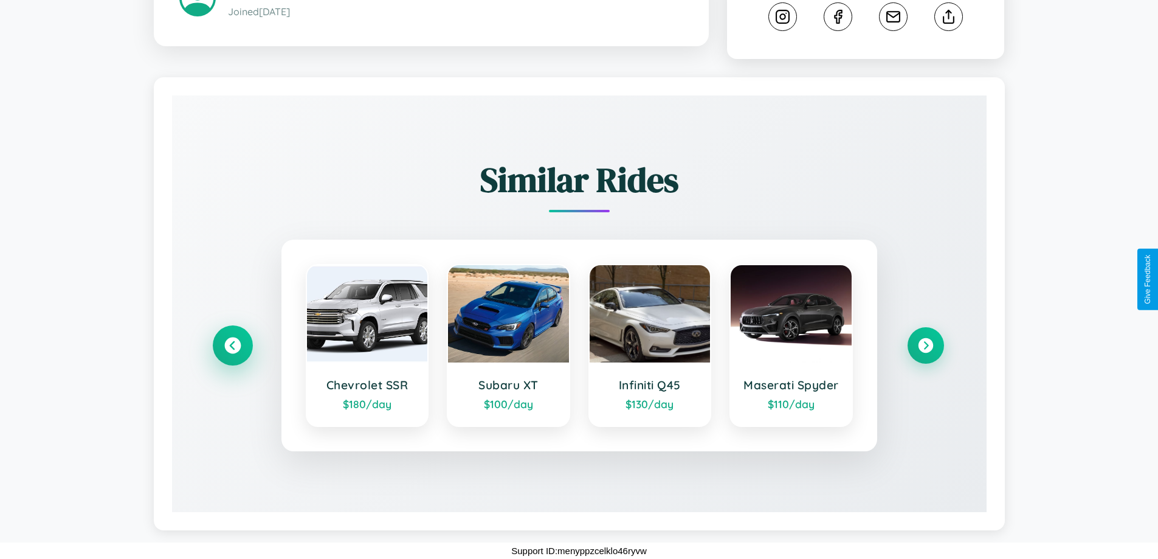
click at [232, 345] on icon at bounding box center [232, 345] width 16 height 16
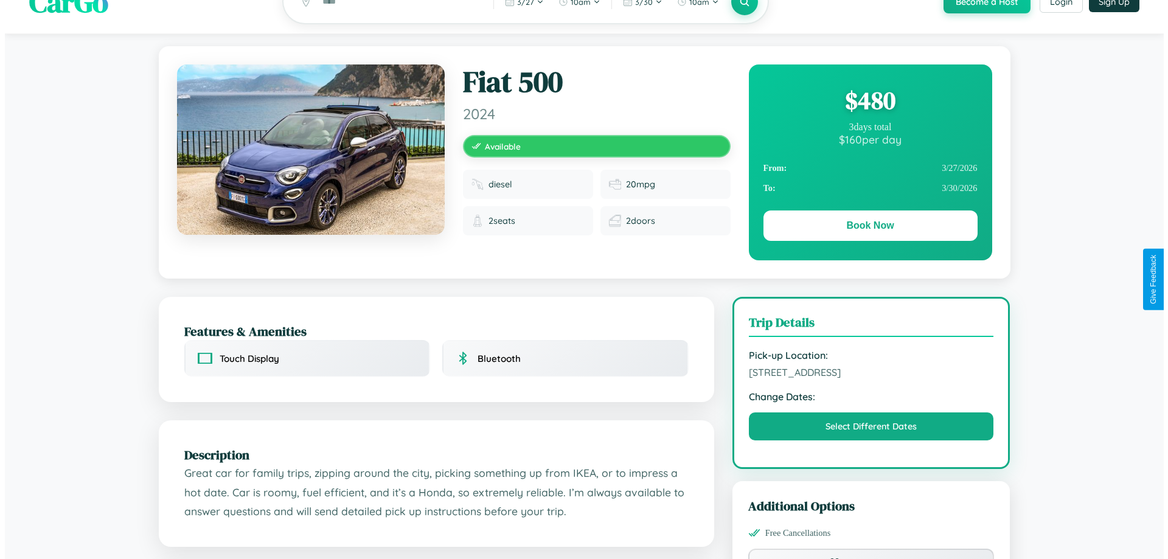
scroll to position [0, 0]
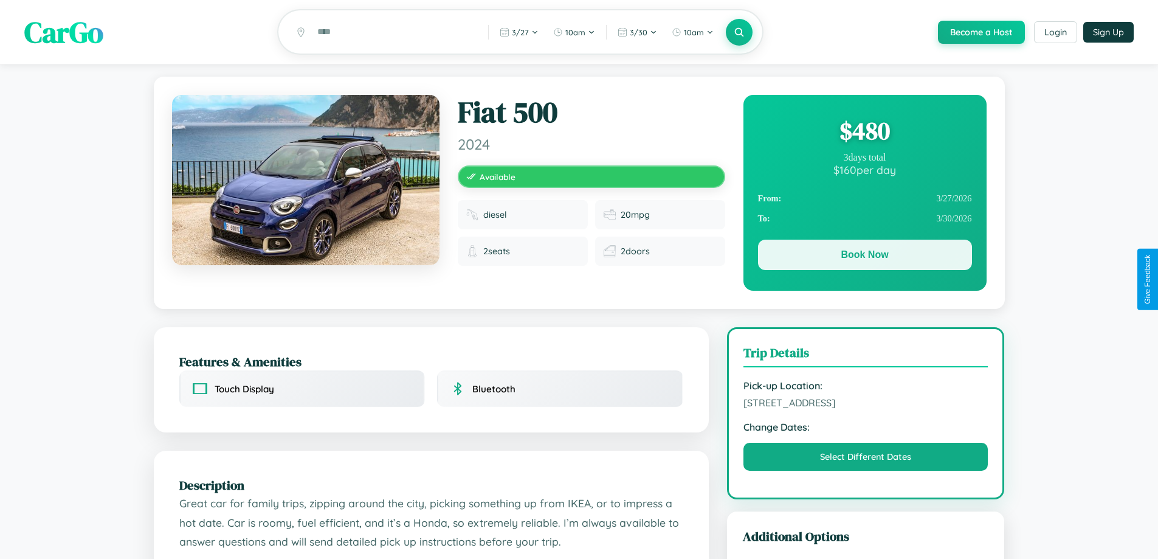
click at [865, 257] on button "Book Now" at bounding box center [865, 255] width 214 height 30
